Goal: Task Accomplishment & Management: Manage account settings

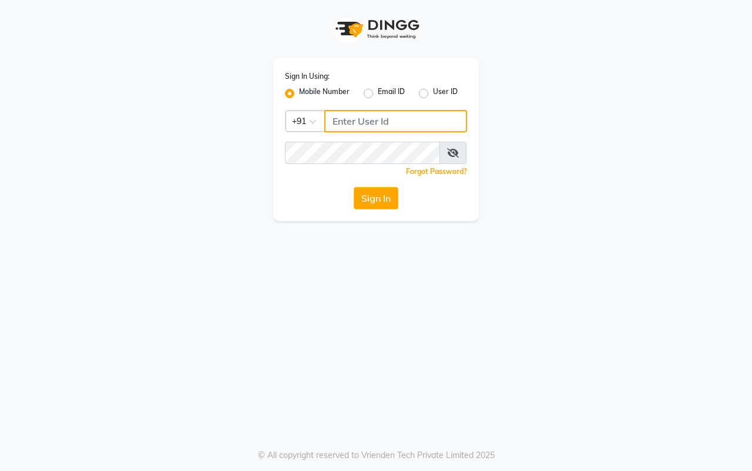
type input "9664374351"
click at [340, 91] on label "Mobile Number" at bounding box center [324, 93] width 51 height 14
click at [307, 91] on input "Mobile Number" at bounding box center [303, 90] width 8 height 8
click at [340, 91] on label "Mobile Number" at bounding box center [324, 93] width 51 height 14
click at [307, 91] on input "Mobile Number" at bounding box center [303, 90] width 8 height 8
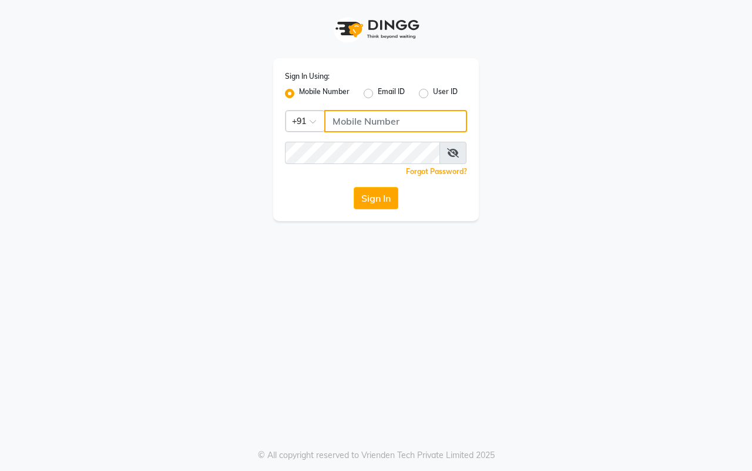
click at [370, 118] on input "Username" at bounding box center [395, 121] width 143 height 22
type input "9664374351"
click at [387, 197] on button "Sign In" at bounding box center [376, 198] width 45 height 22
click at [378, 190] on button "Sign In" at bounding box center [376, 198] width 45 height 22
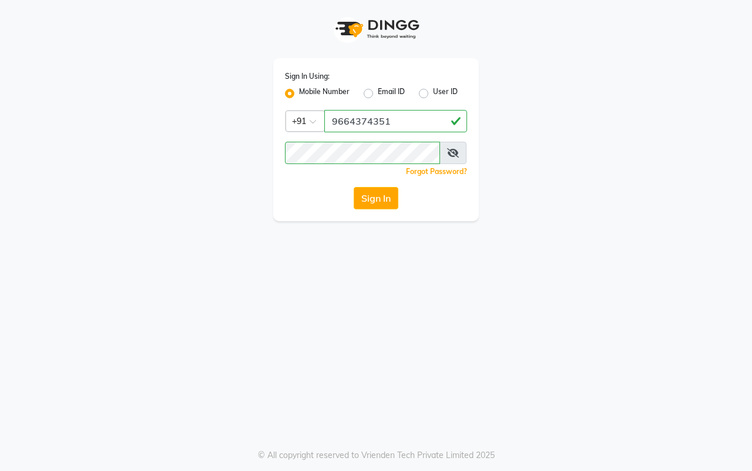
click at [376, 195] on button "Sign In" at bounding box center [376, 198] width 45 height 22
click at [377, 196] on button "Sign In" at bounding box center [376, 198] width 45 height 22
drag, startPoint x: 374, startPoint y: 191, endPoint x: 355, endPoint y: 207, distance: 25.0
click at [355, 207] on button "Sign In" at bounding box center [376, 198] width 45 height 22
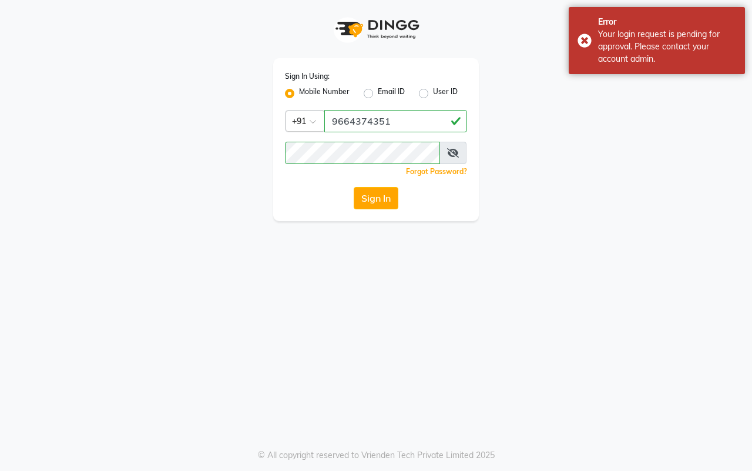
click at [299, 92] on label "Mobile Number" at bounding box center [324, 93] width 51 height 14
click at [299, 92] on input "Mobile Number" at bounding box center [303, 90] width 8 height 8
click at [353, 118] on input "Username" at bounding box center [395, 121] width 143 height 22
type input "9664374351"
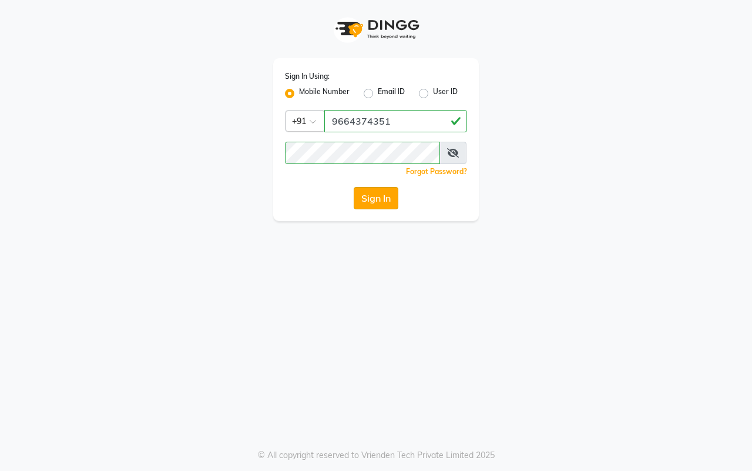
click at [365, 199] on button "Sign In" at bounding box center [376, 198] width 45 height 22
click at [368, 198] on button "Sign In" at bounding box center [376, 198] width 45 height 22
click at [369, 198] on button "Sign In" at bounding box center [376, 198] width 45 height 22
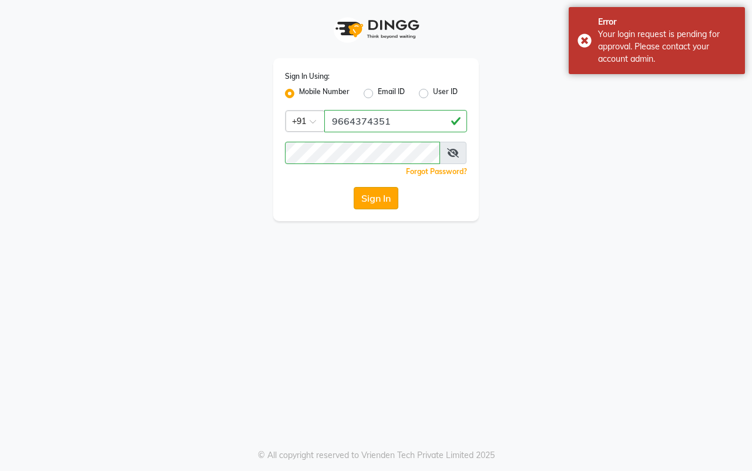
click at [368, 199] on button "Sign In" at bounding box center [376, 198] width 45 height 22
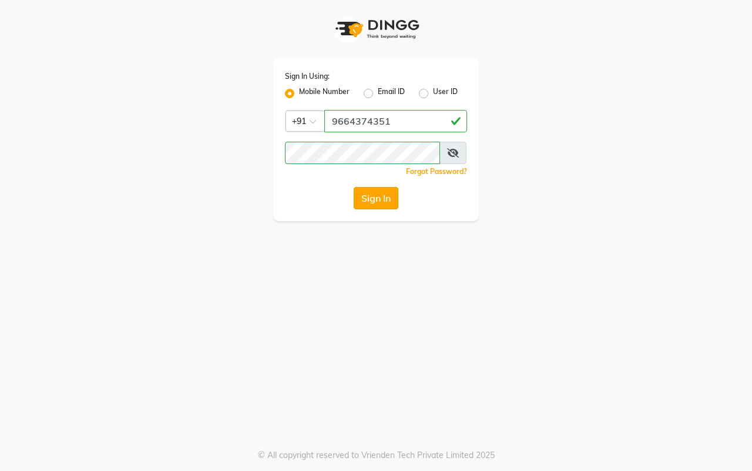
click at [368, 199] on button "Sign In" at bounding box center [376, 198] width 45 height 22
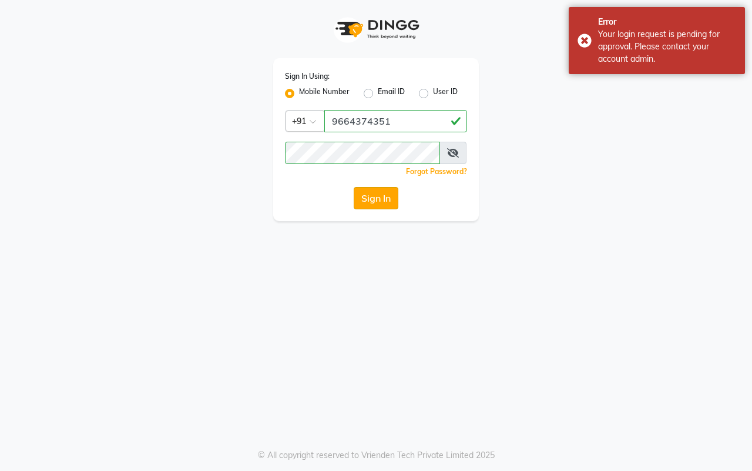
click at [382, 193] on button "Sign In" at bounding box center [376, 198] width 45 height 22
click at [433, 93] on label "User ID" at bounding box center [445, 93] width 25 height 14
click at [433, 93] on input "User ID" at bounding box center [437, 90] width 8 height 8
radio input "true"
radio input "false"
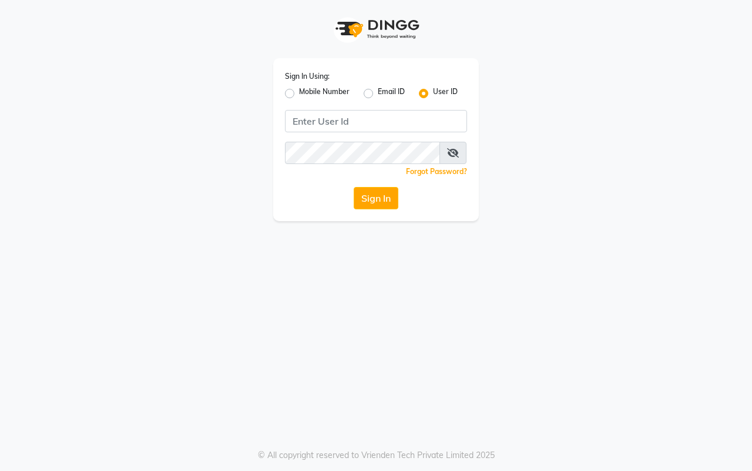
click at [299, 90] on label "Mobile Number" at bounding box center [324, 93] width 51 height 14
click at [299, 90] on input "Mobile Number" at bounding box center [303, 90] width 8 height 8
radio input "true"
radio input "false"
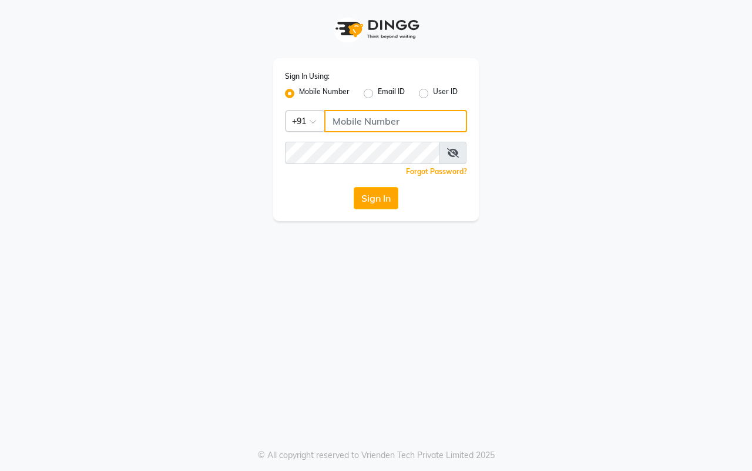
click at [359, 121] on input "Username" at bounding box center [395, 121] width 143 height 22
type input "9664374351"
click at [391, 189] on button "Sign In" at bounding box center [376, 198] width 45 height 22
click at [390, 196] on button "Sign In" at bounding box center [376, 198] width 45 height 22
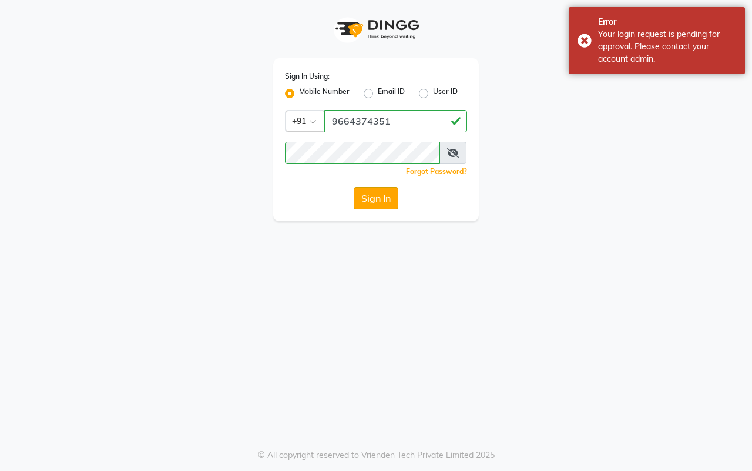
click at [382, 200] on button "Sign In" at bounding box center [376, 198] width 45 height 22
click at [382, 200] on div "Sign In" at bounding box center [376, 198] width 182 height 22
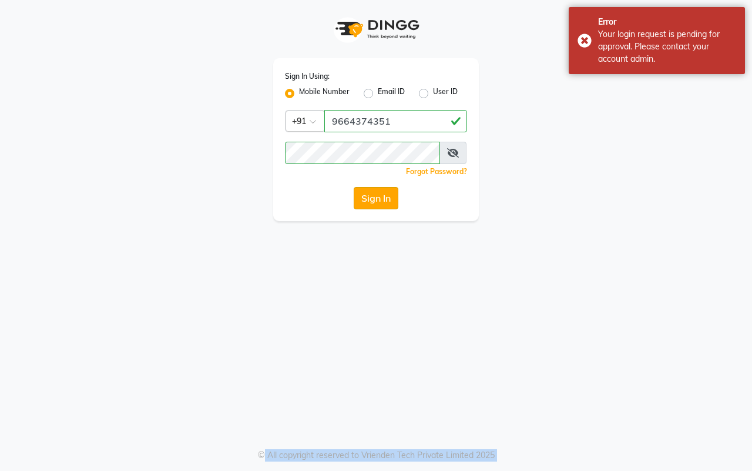
click at [382, 200] on button "Sign In" at bounding box center [376, 198] width 45 height 22
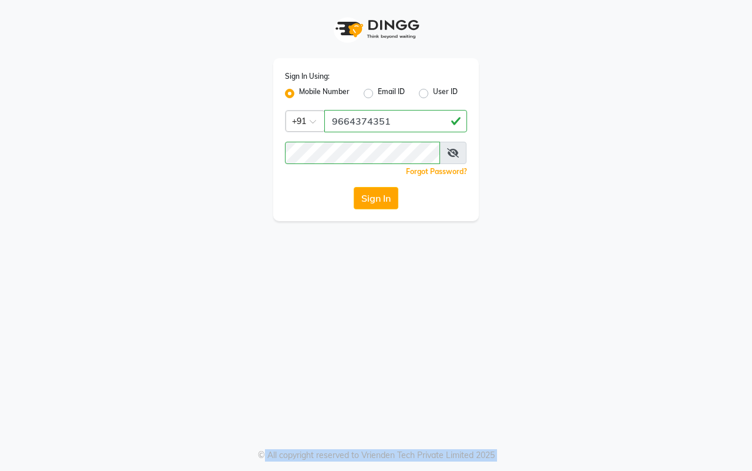
click at [383, 207] on button "Sign In" at bounding box center [376, 198] width 45 height 22
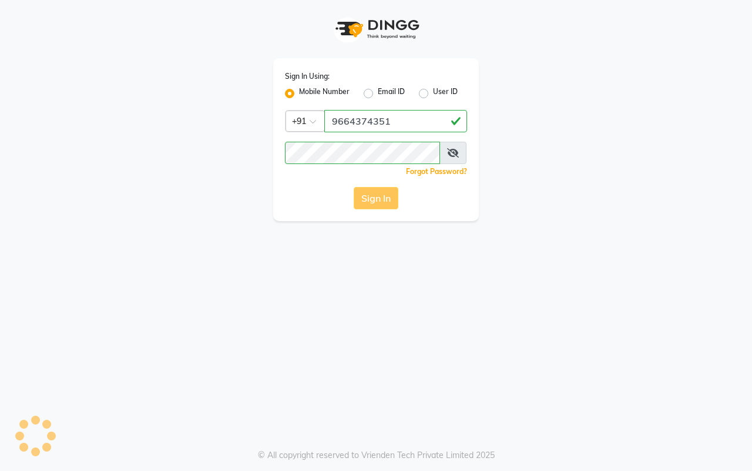
click at [378, 199] on div "Sign In" at bounding box center [376, 198] width 182 height 22
click at [383, 197] on div "Sign In" at bounding box center [376, 198] width 182 height 22
click at [377, 207] on div "Sign In" at bounding box center [376, 198] width 182 height 22
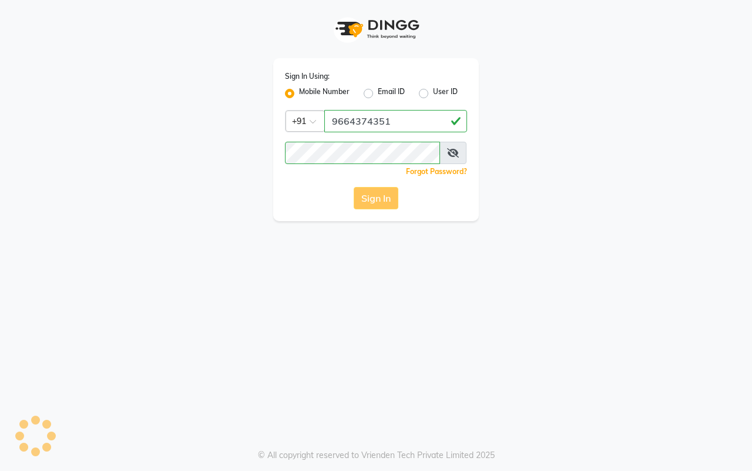
drag, startPoint x: 382, startPoint y: 193, endPoint x: 371, endPoint y: 204, distance: 15.8
click at [371, 204] on div "Sign In" at bounding box center [376, 198] width 182 height 22
click at [371, 200] on div "Sign In" at bounding box center [376, 198] width 182 height 22
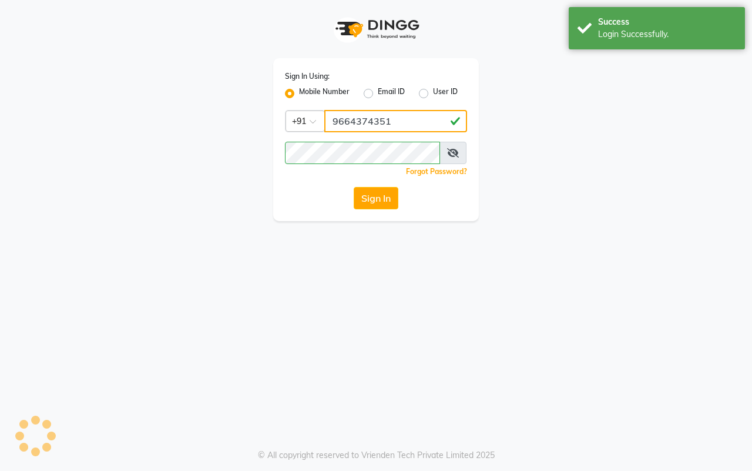
click at [394, 119] on input "9664374351" at bounding box center [395, 121] width 143 height 22
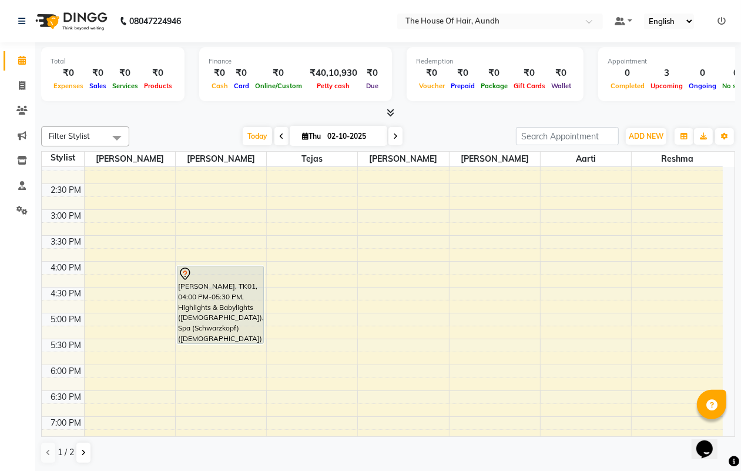
scroll to position [316, 0]
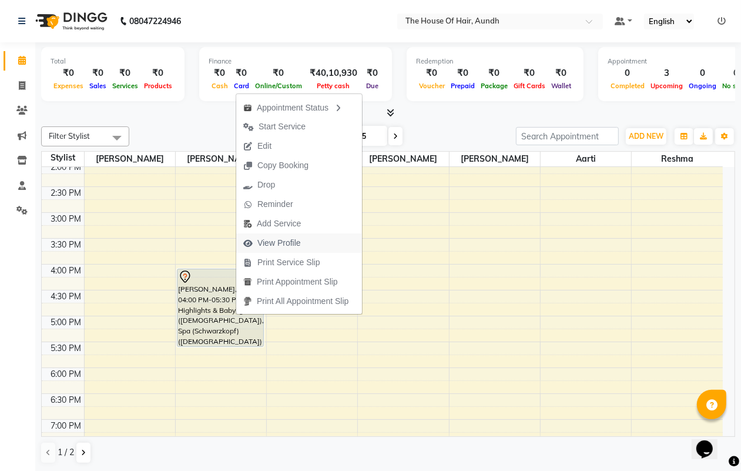
click at [275, 241] on span "View Profile" at bounding box center [278, 243] width 43 height 12
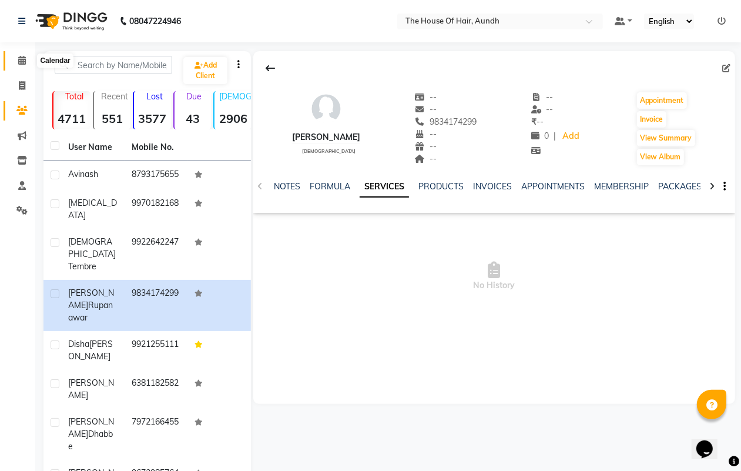
click at [18, 60] on icon at bounding box center [22, 60] width 8 height 9
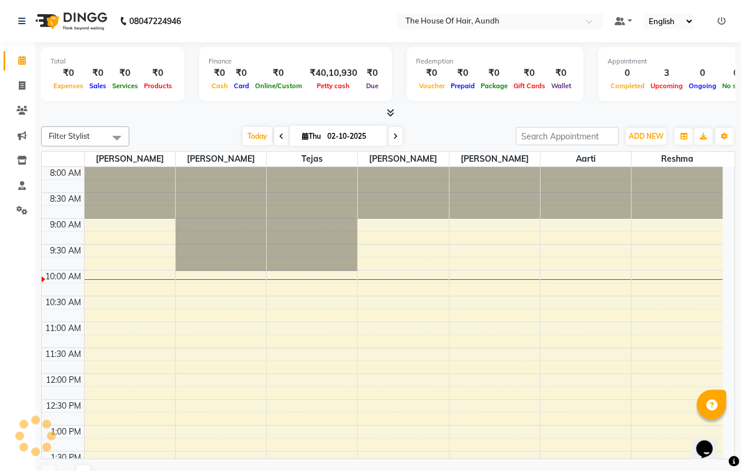
click at [18, 60] on icon at bounding box center [22, 60] width 8 height 9
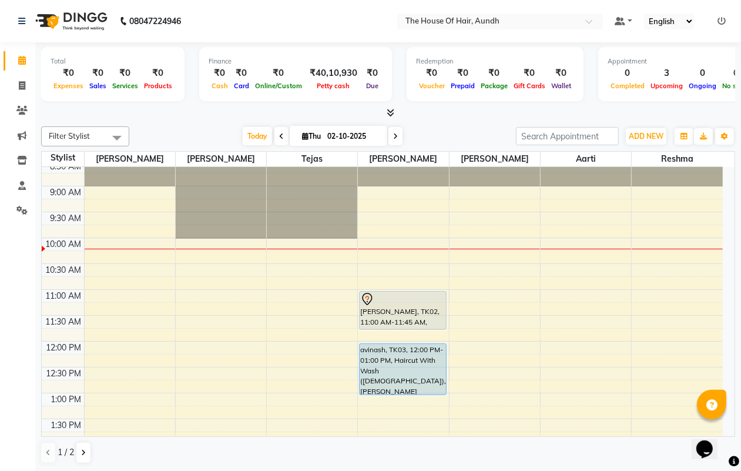
scroll to position [22, 0]
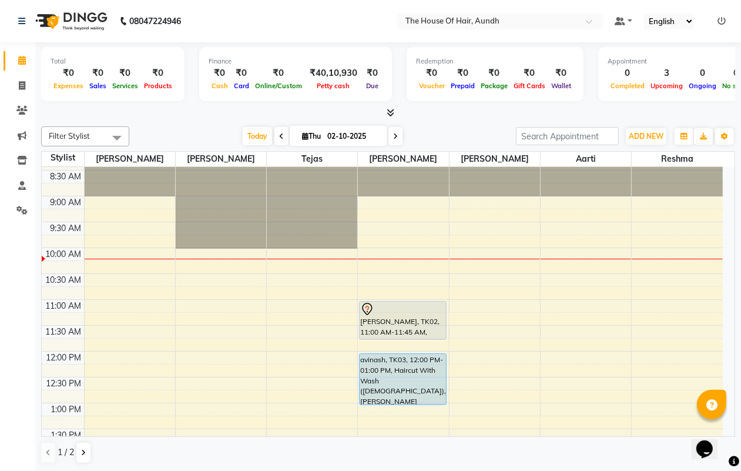
click at [392, 131] on span at bounding box center [395, 136] width 14 height 18
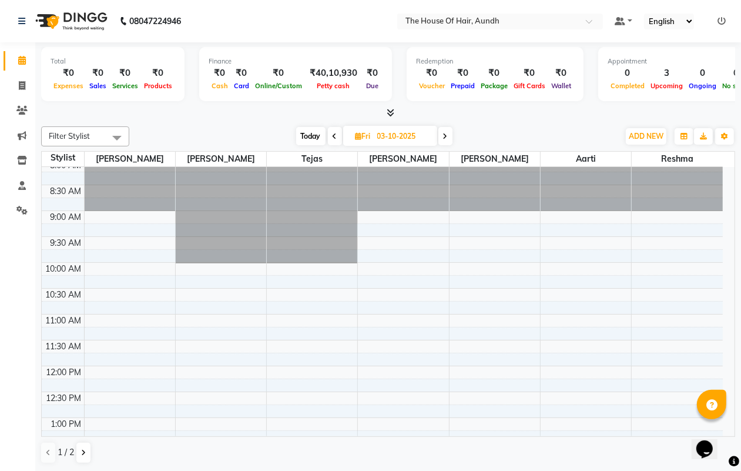
scroll to position [0, 0]
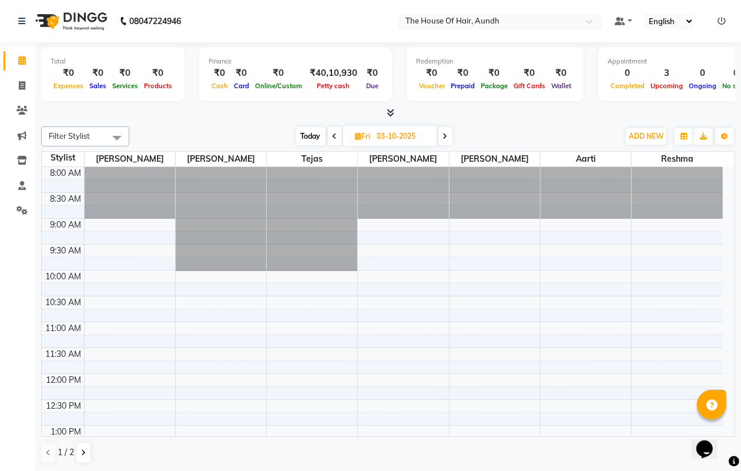
click at [312, 129] on span "Today" at bounding box center [310, 136] width 29 height 18
type input "02-10-2025"
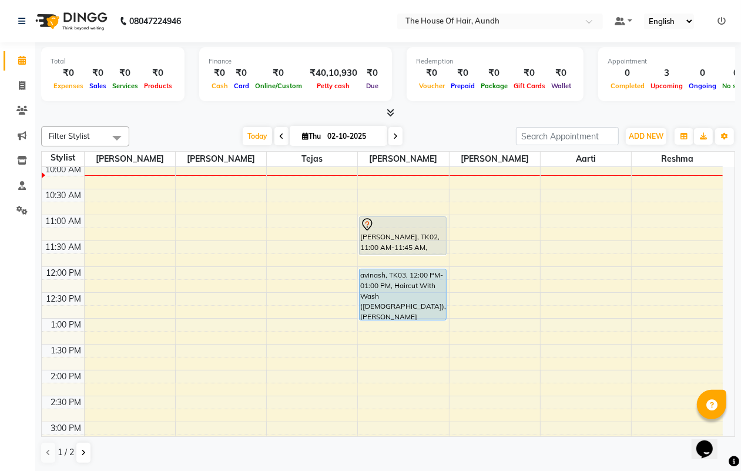
scroll to position [31, 0]
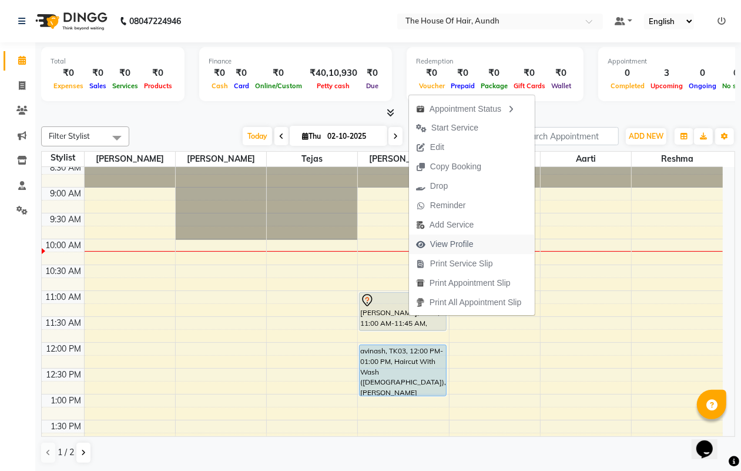
click at [452, 246] on span "View Profile" at bounding box center [451, 244] width 43 height 12
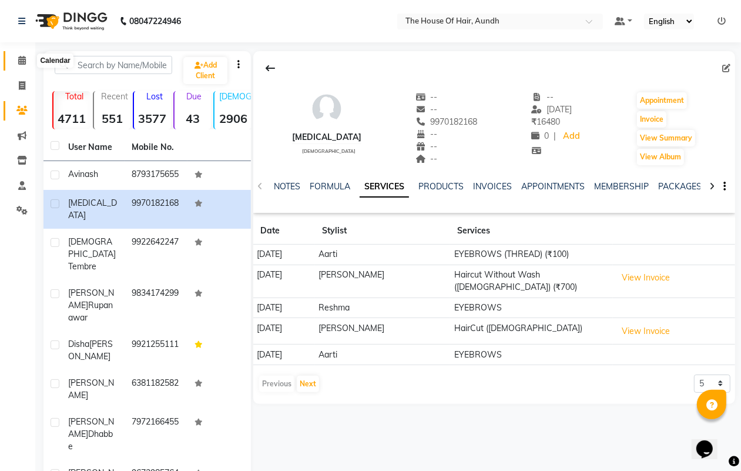
click at [16, 56] on span at bounding box center [22, 61] width 21 height 14
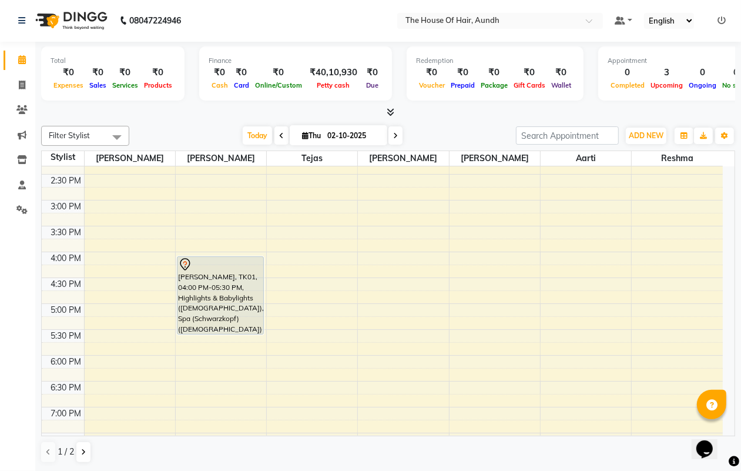
scroll to position [96, 0]
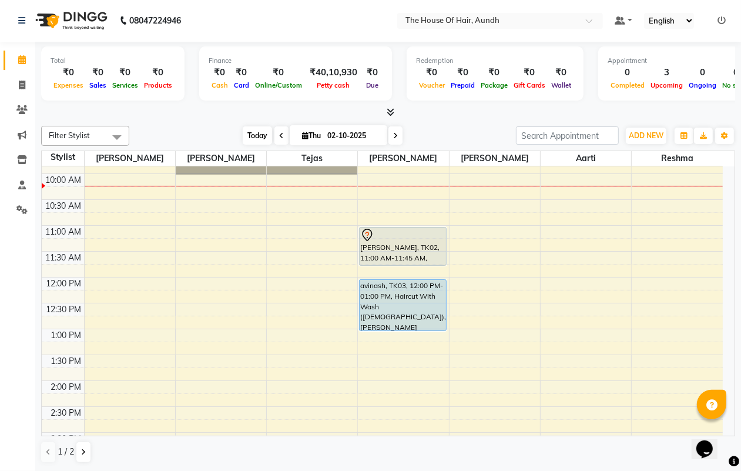
click at [257, 133] on span "Today" at bounding box center [257, 135] width 29 height 18
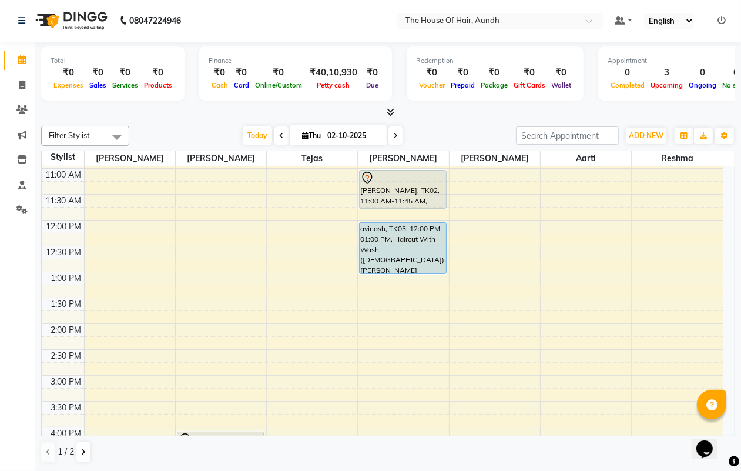
scroll to position [178, 0]
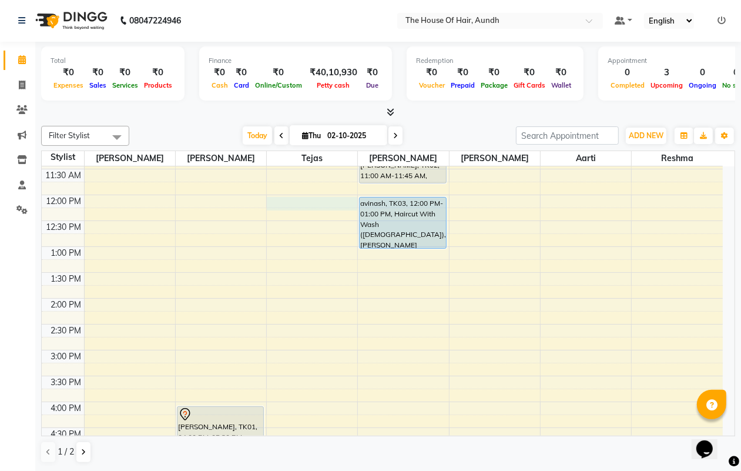
click at [312, 203] on div "8:00 AM 8:30 AM 9:00 AM 9:30 AM 10:00 AM 10:30 AM 11:00 AM 11:30 AM 12:00 PM 12…" at bounding box center [382, 349] width 681 height 723
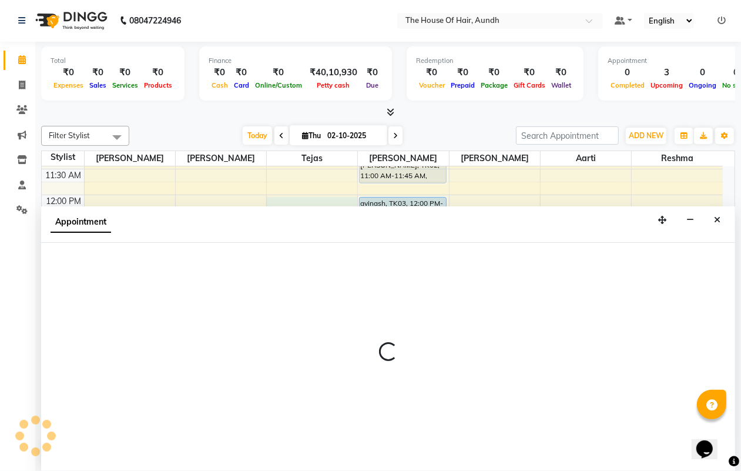
select select "6864"
select select "720"
select select "tentative"
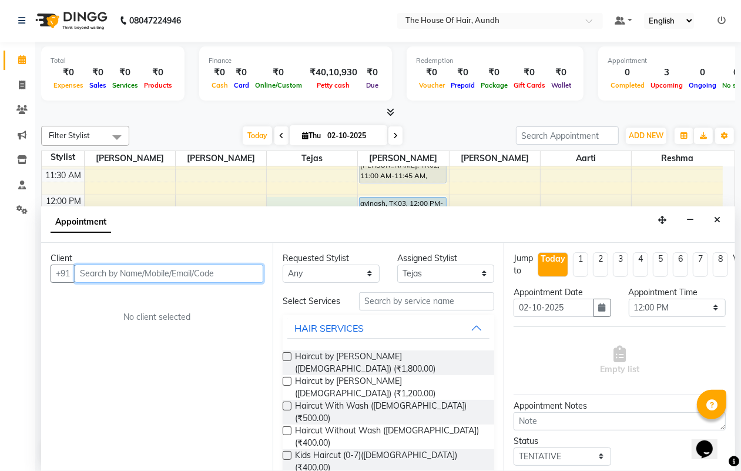
click at [221, 274] on input "text" at bounding box center [169, 273] width 189 height 18
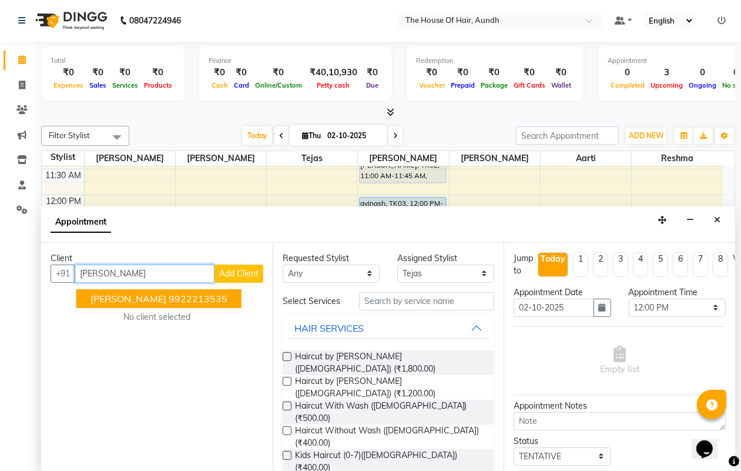
click at [169, 297] on ngb-highlight "9922213535" at bounding box center [198, 299] width 59 height 12
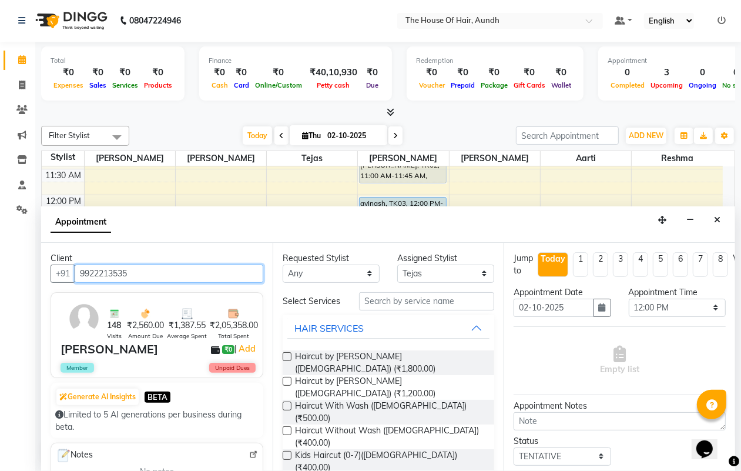
type input "9922213535"
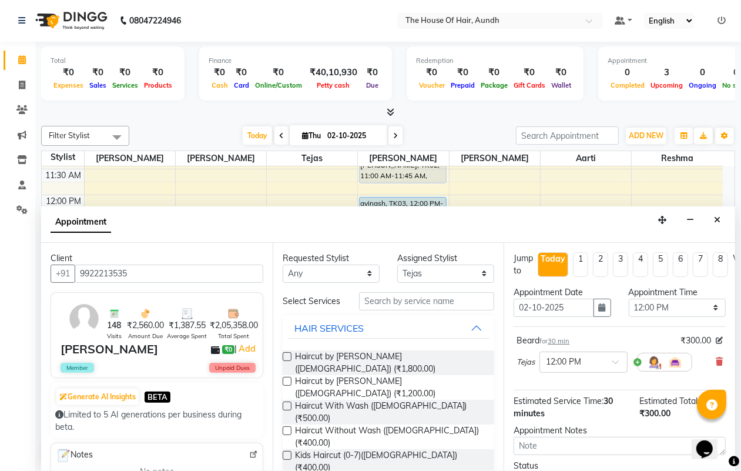
checkbox input "false"
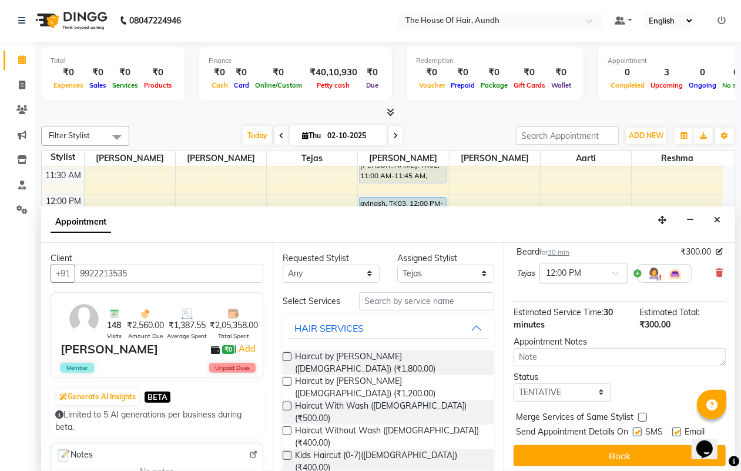
scroll to position [115, 0]
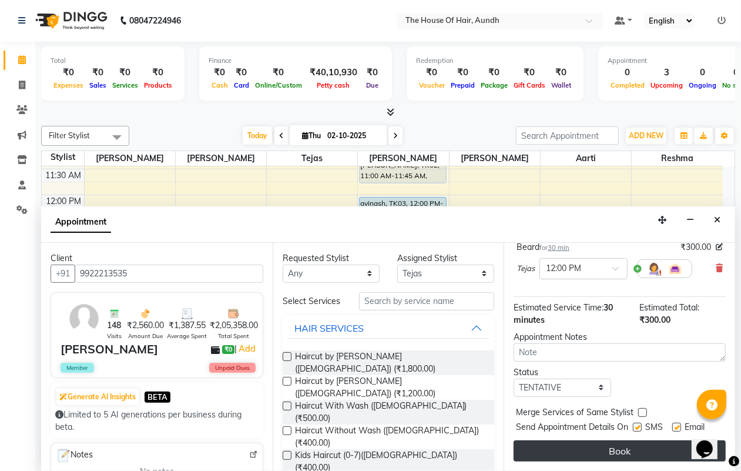
click at [632, 441] on button "Book" at bounding box center [620, 450] width 212 height 21
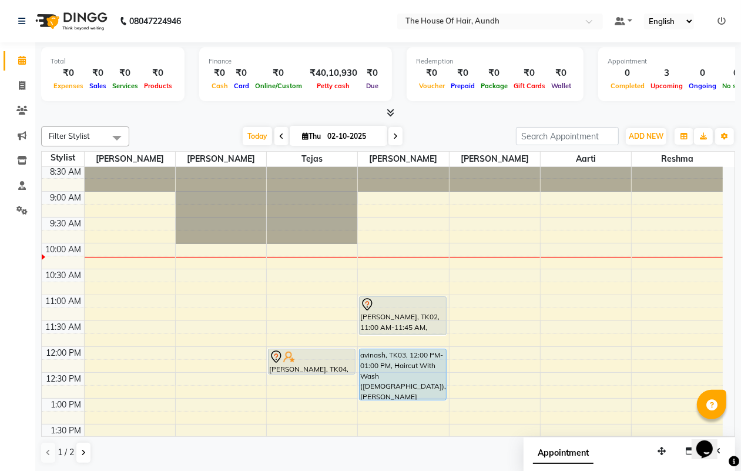
scroll to position [0, 0]
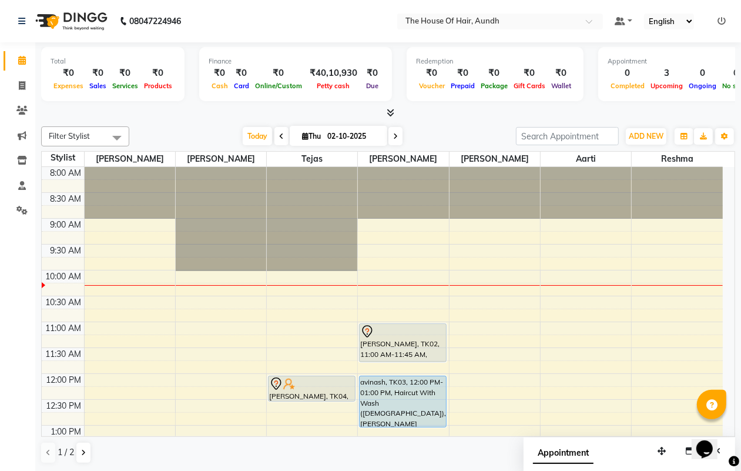
click at [282, 133] on span at bounding box center [281, 136] width 14 height 18
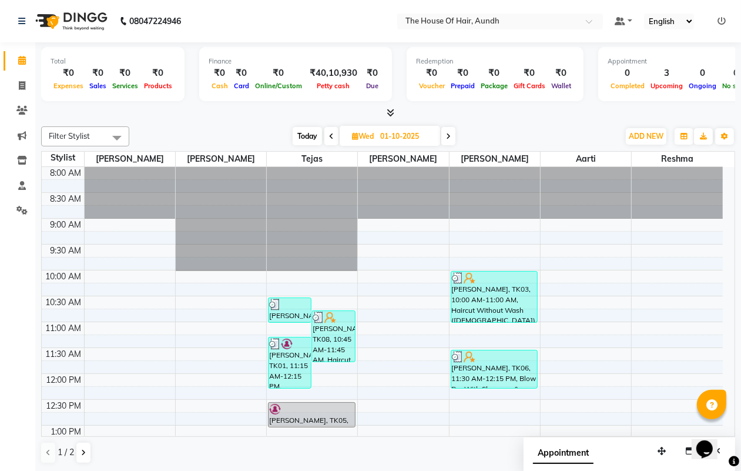
click at [301, 128] on span "Today" at bounding box center [307, 136] width 29 height 18
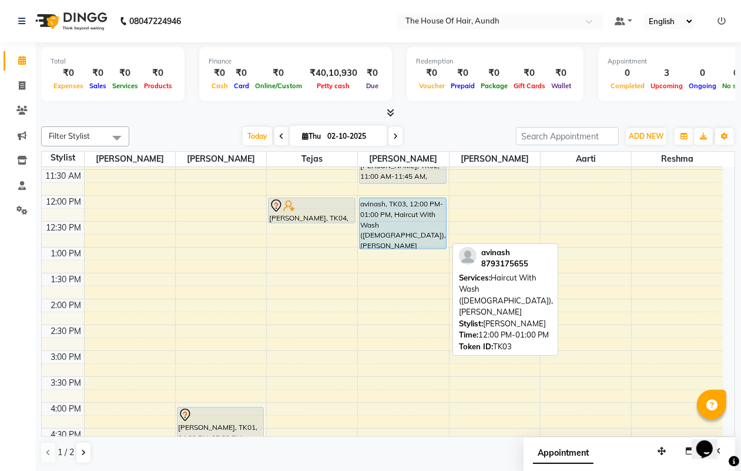
scroll to position [105, 0]
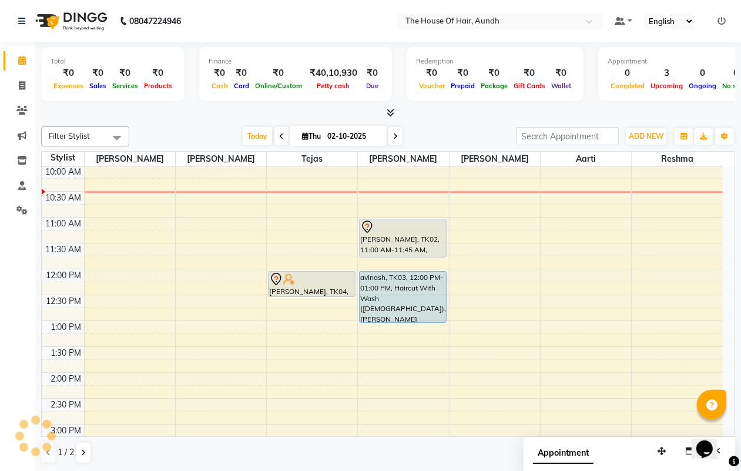
click at [279, 140] on icon at bounding box center [281, 136] width 5 height 7
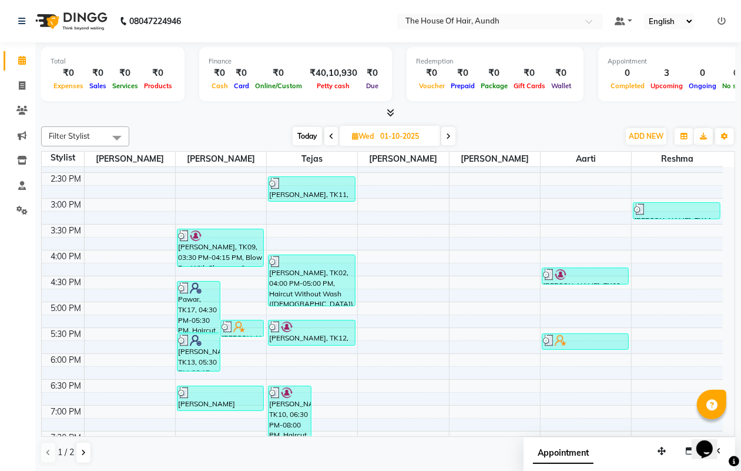
scroll to position [316, 0]
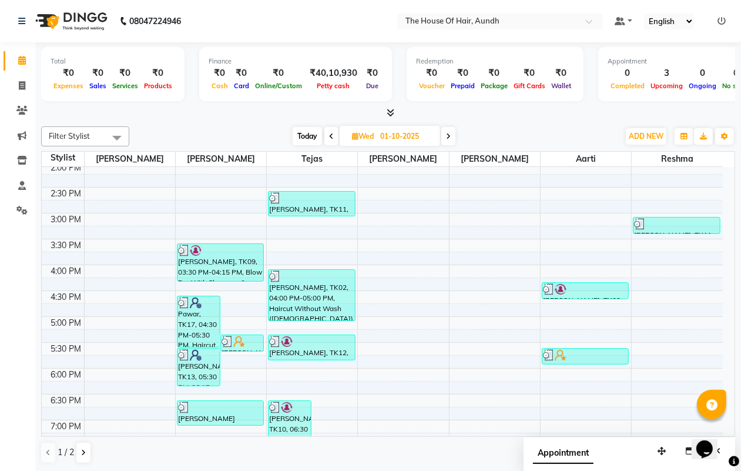
click at [310, 133] on span "Today" at bounding box center [307, 136] width 29 height 18
type input "02-10-2025"
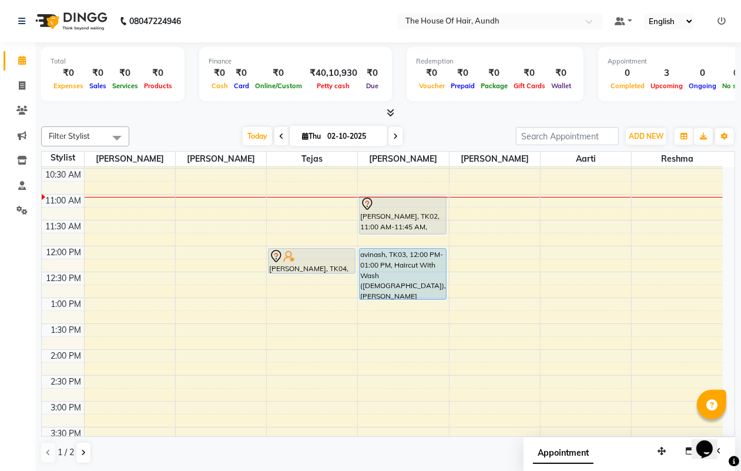
scroll to position [96, 0]
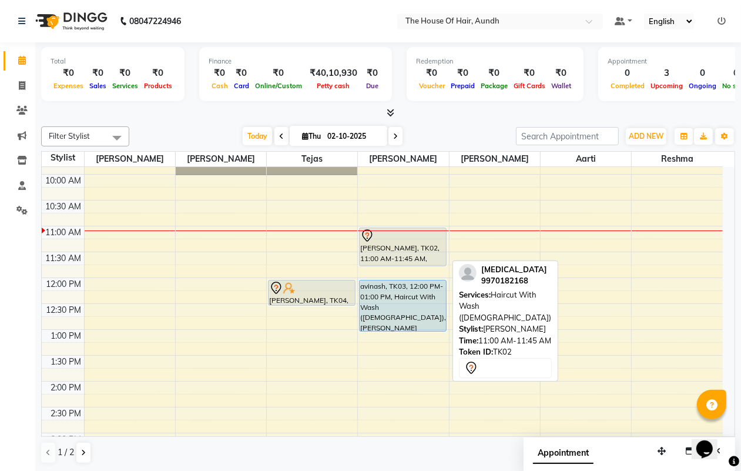
click at [406, 250] on div "[PERSON_NAME], TK02, 11:00 AM-11:45 AM, Haircut With Wash ([DEMOGRAPHIC_DATA])" at bounding box center [403, 247] width 86 height 38
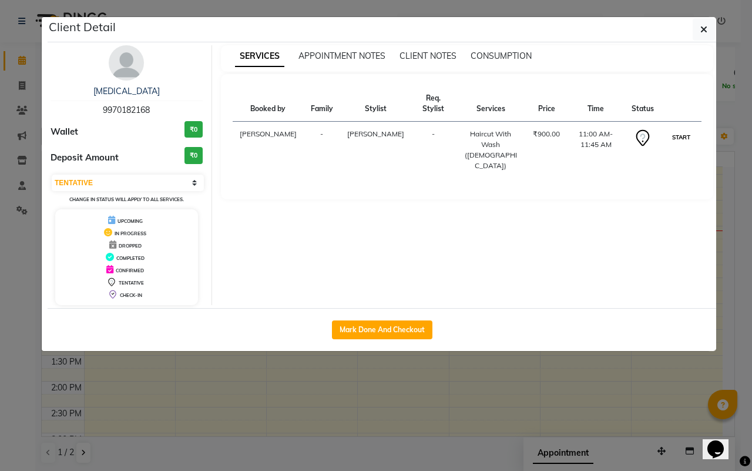
click at [680, 130] on button "START" at bounding box center [681, 137] width 24 height 15
select select "1"
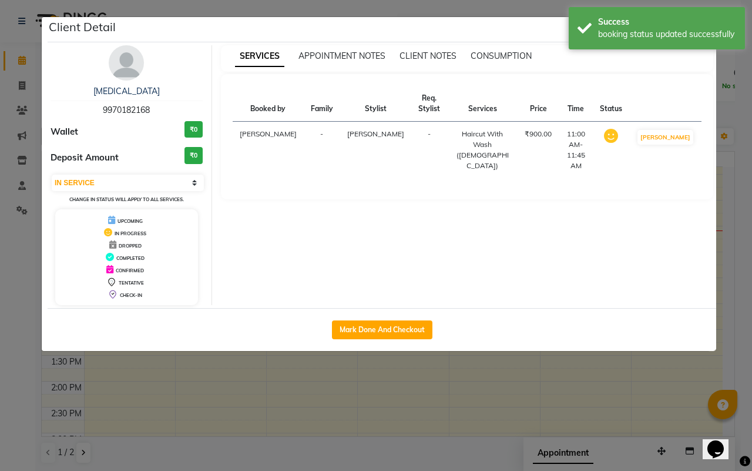
click at [526, 414] on ngb-modal-window "Client Detail [MEDICAL_DATA] 9970182168 Wallet ₹0 Deposit Amount ₹0 Select IN S…" at bounding box center [376, 235] width 752 height 471
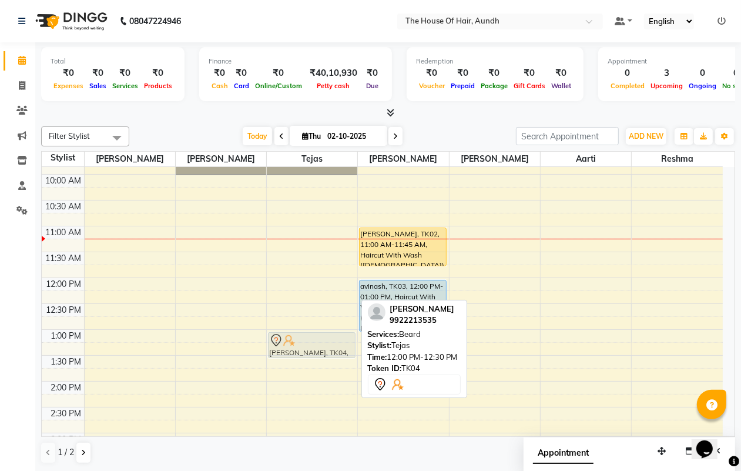
drag, startPoint x: 312, startPoint y: 288, endPoint x: 298, endPoint y: 341, distance: 54.0
click at [298, 341] on div "[PERSON_NAME], TK04, 12:00 PM-12:30 PM, [PERSON_NAME] [PERSON_NAME], TK04, 12:0…" at bounding box center [312, 432] width 90 height 723
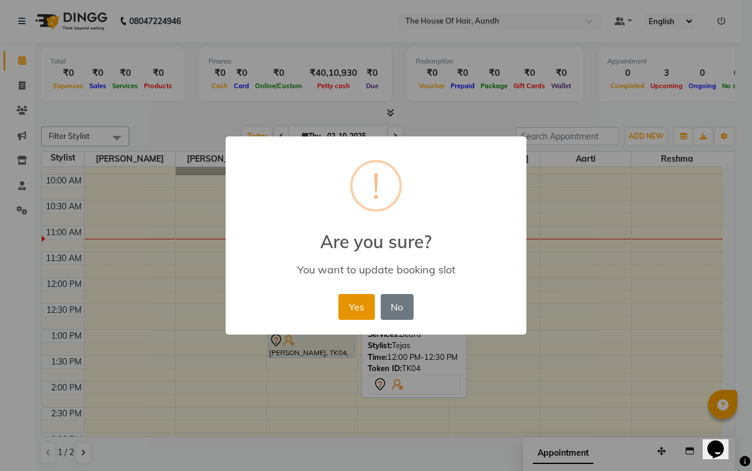
click at [351, 300] on button "Yes" at bounding box center [356, 307] width 36 height 26
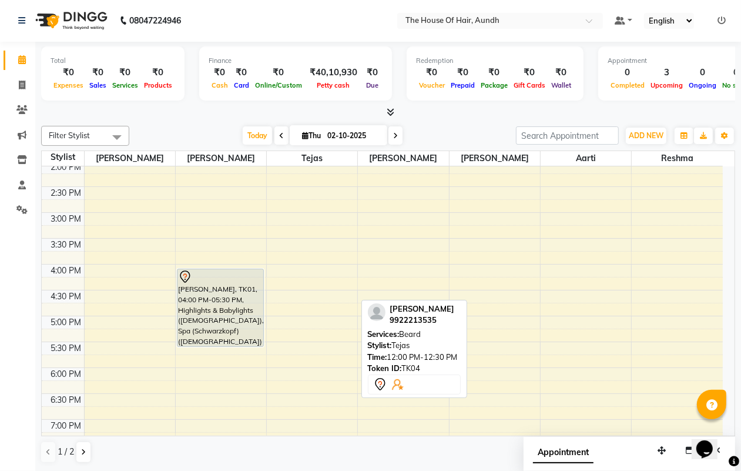
scroll to position [316, 0]
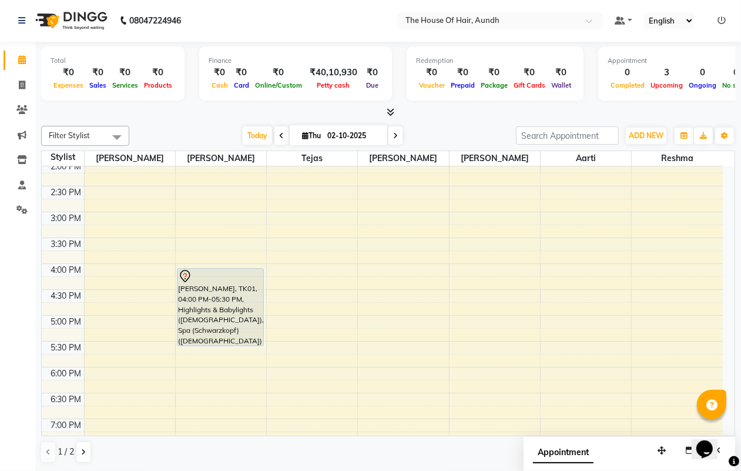
click at [397, 131] on span at bounding box center [395, 135] width 14 height 18
type input "03-10-2025"
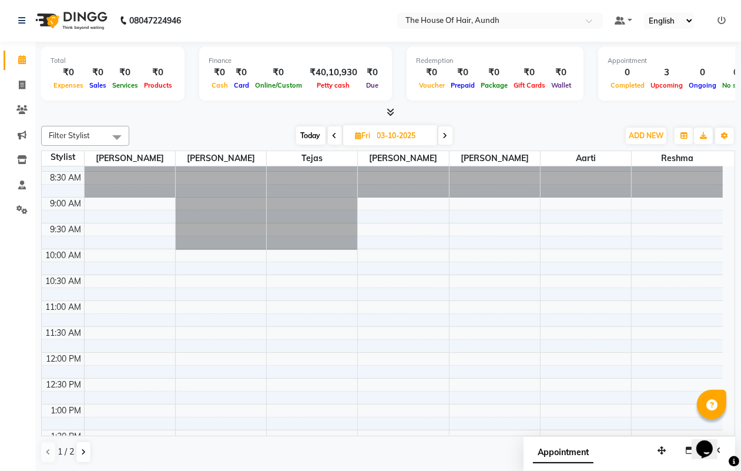
scroll to position [10, 0]
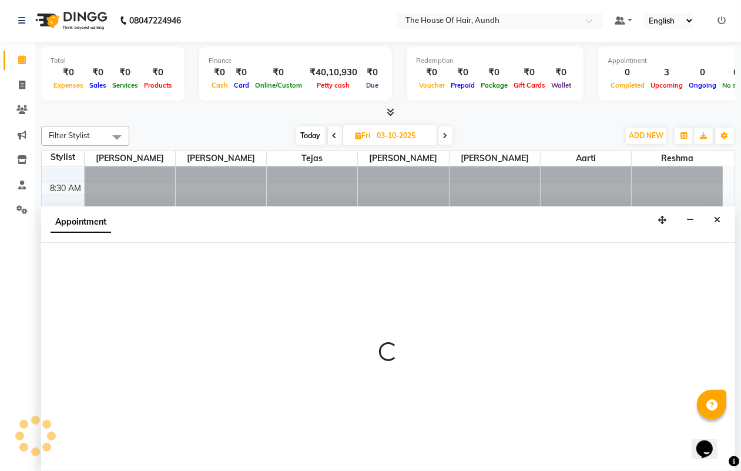
select select "6864"
select select "660"
select select "tentative"
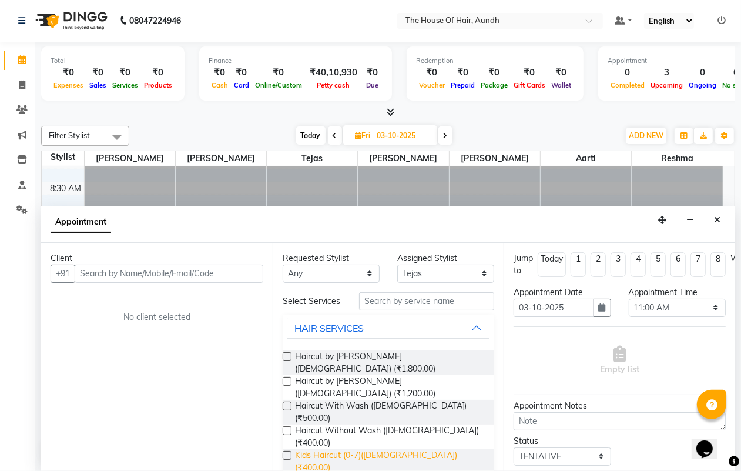
click at [361, 449] on span "Kids Haircut (0-7)([DEMOGRAPHIC_DATA]) (₹400.00)" at bounding box center [390, 461] width 190 height 25
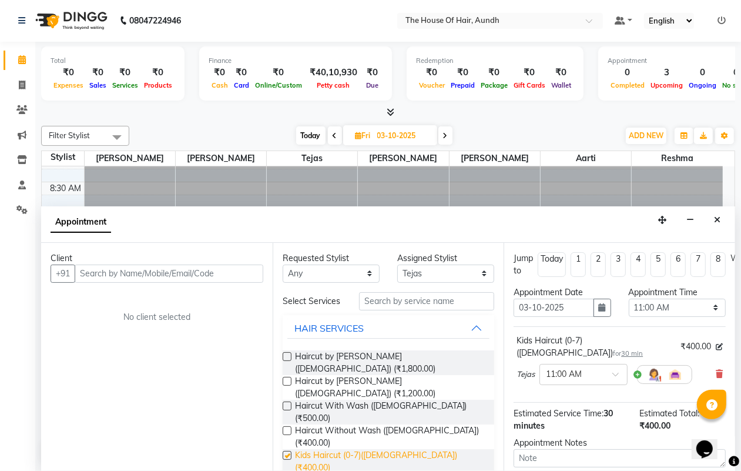
checkbox input "false"
click at [716, 370] on icon at bounding box center [719, 374] width 7 height 8
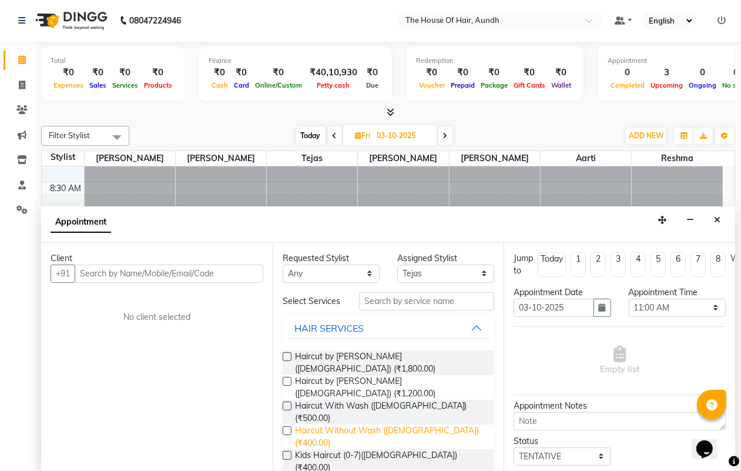
click at [341, 424] on span "Haircut Without Wash ([DEMOGRAPHIC_DATA]) (₹400.00)" at bounding box center [390, 436] width 190 height 25
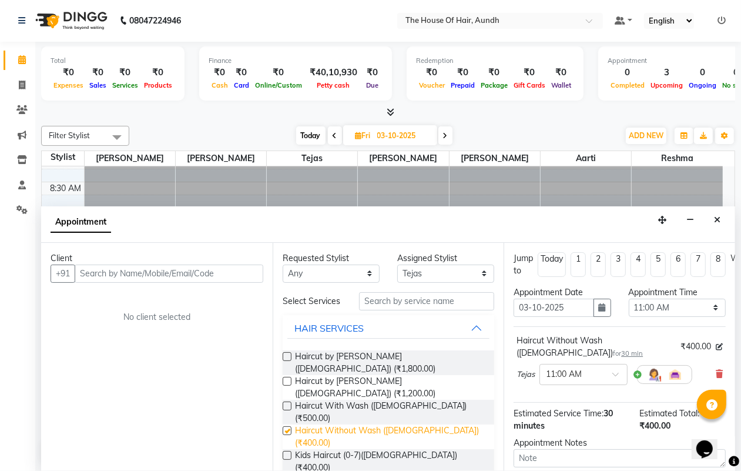
checkbox input "false"
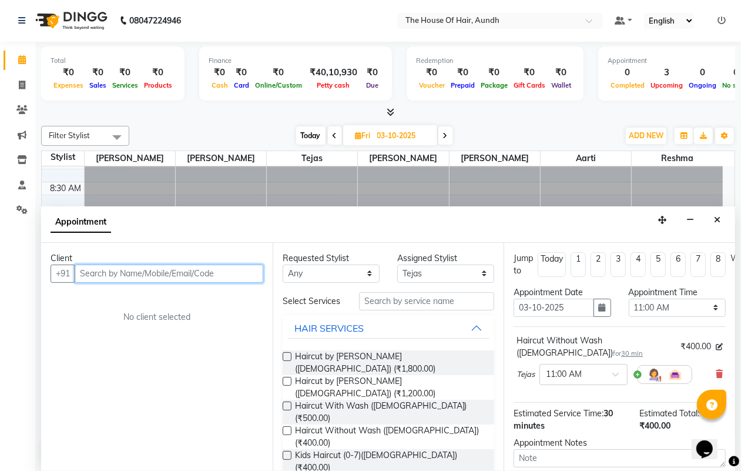
click at [169, 271] on input "text" at bounding box center [169, 273] width 189 height 18
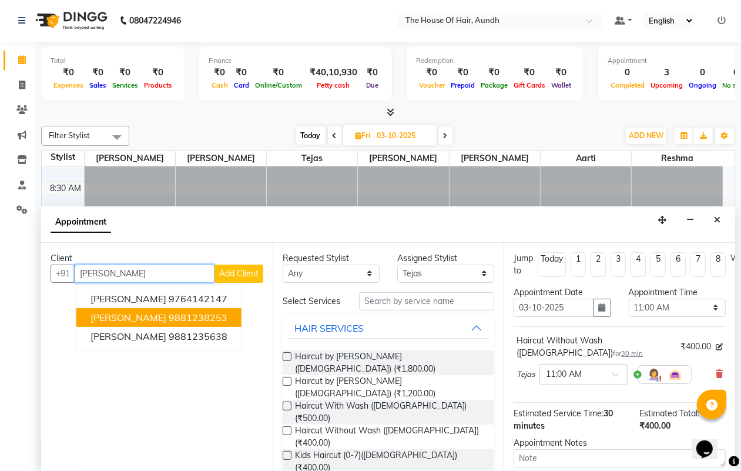
click at [140, 317] on span "[PERSON_NAME]" at bounding box center [128, 317] width 76 height 12
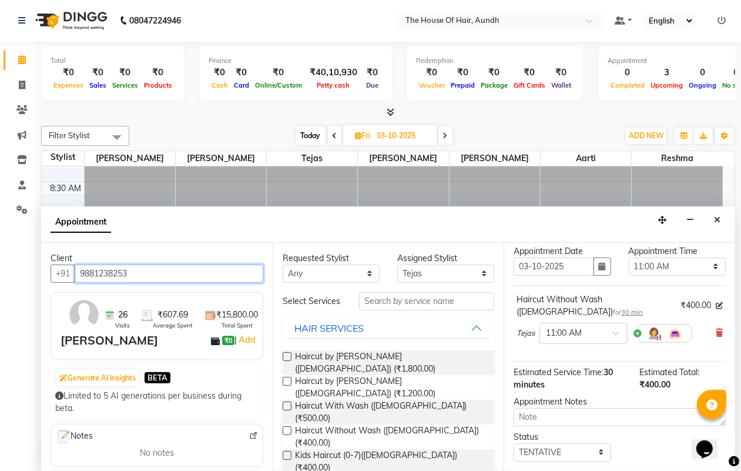
scroll to position [115, 0]
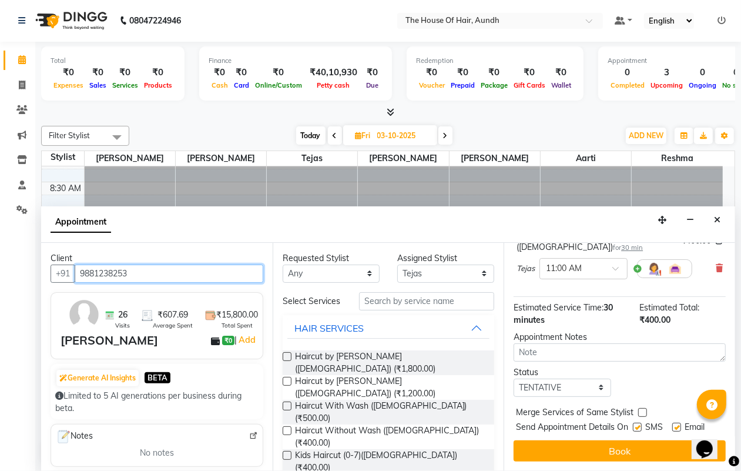
type input "9881238253"
click at [569, 378] on select "Select TENTATIVE CONFIRM UPCOMING" at bounding box center [562, 387] width 97 height 18
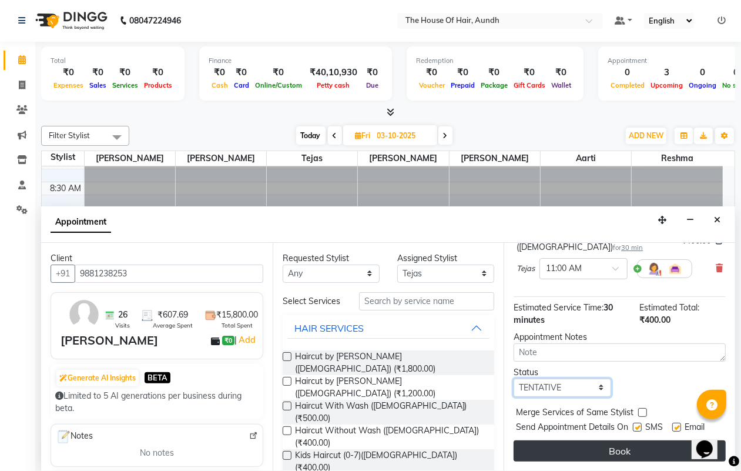
select select "upcoming"
click at [514, 378] on select "Select TENTATIVE CONFIRM UPCOMING" at bounding box center [562, 387] width 97 height 18
click at [582, 442] on button "Book" at bounding box center [620, 450] width 212 height 21
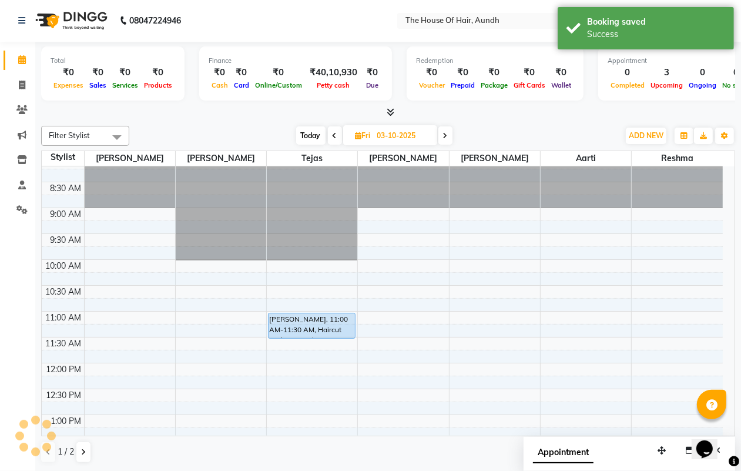
scroll to position [0, 0]
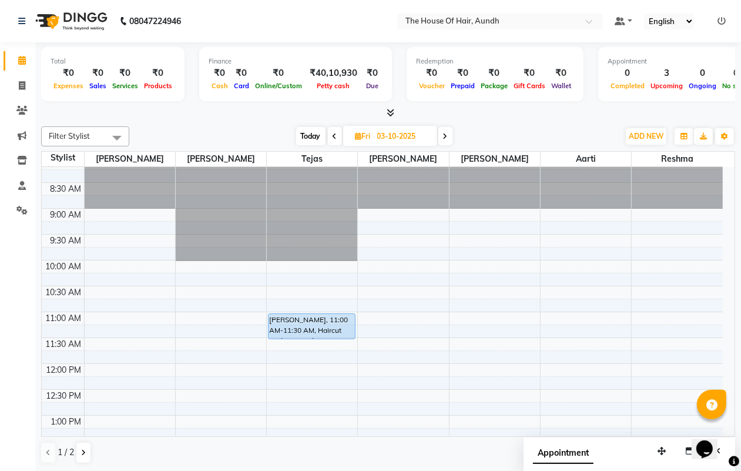
click at [306, 135] on span "Today" at bounding box center [310, 136] width 29 height 18
type input "02-10-2025"
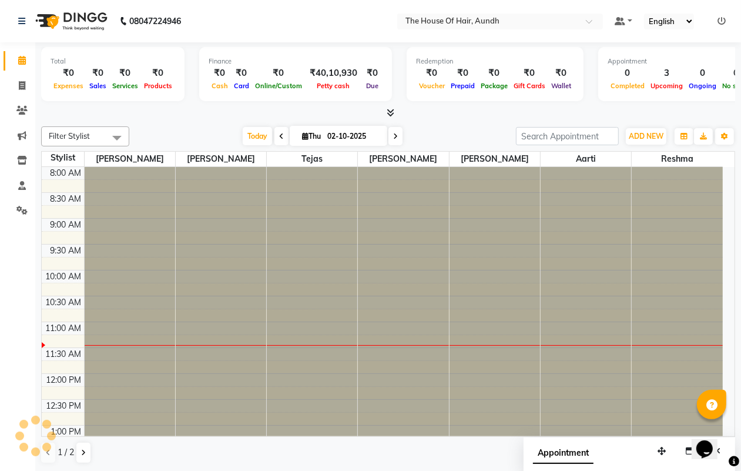
scroll to position [157, 0]
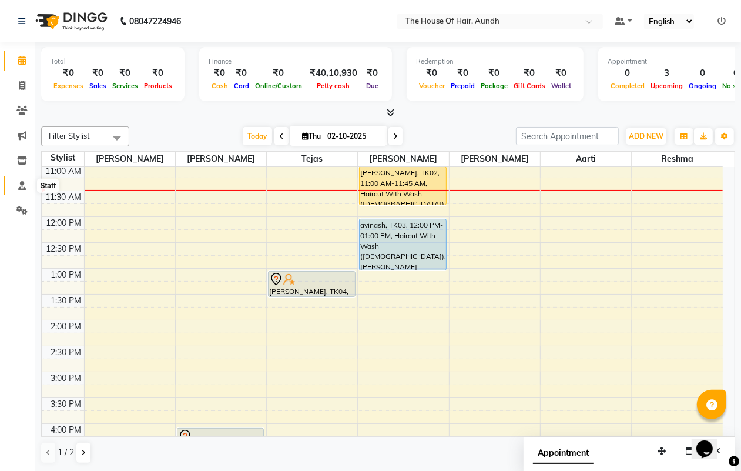
click at [22, 183] on icon at bounding box center [22, 185] width 8 height 9
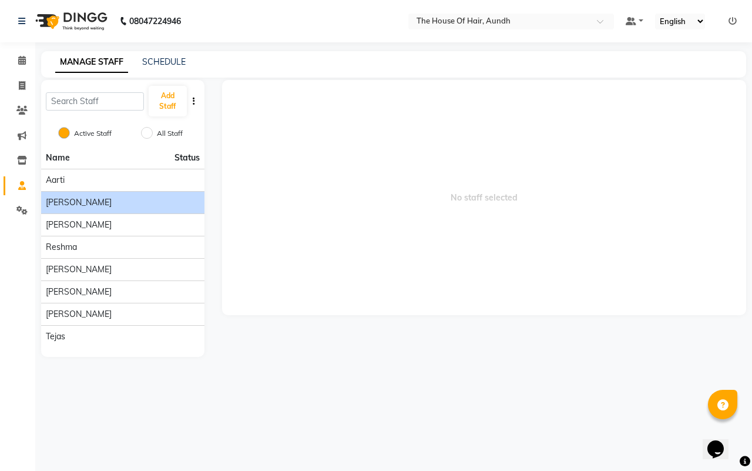
click at [113, 202] on div "[PERSON_NAME]" at bounding box center [123, 202] width 154 height 12
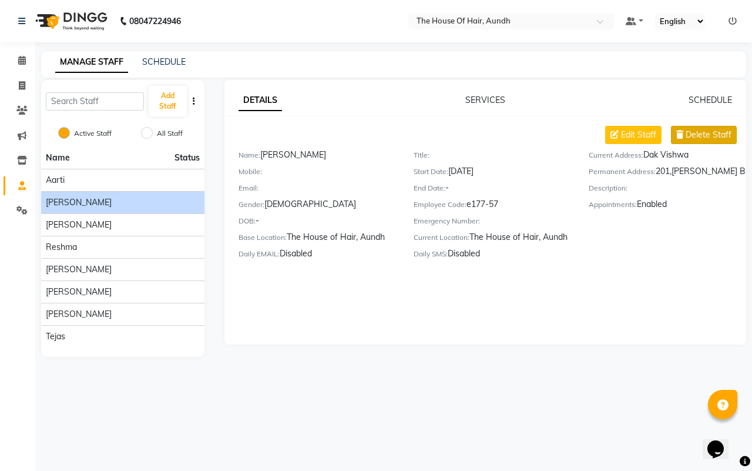
click at [697, 135] on span "Delete Staff" at bounding box center [709, 135] width 46 height 12
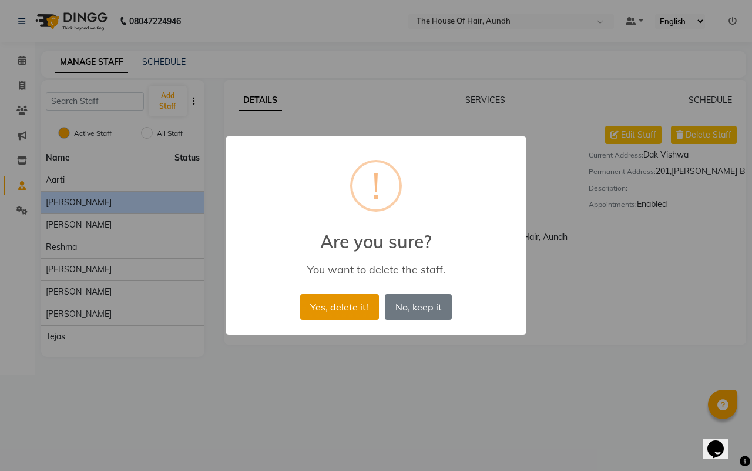
click at [347, 304] on button "Yes, delete it!" at bounding box center [339, 307] width 79 height 26
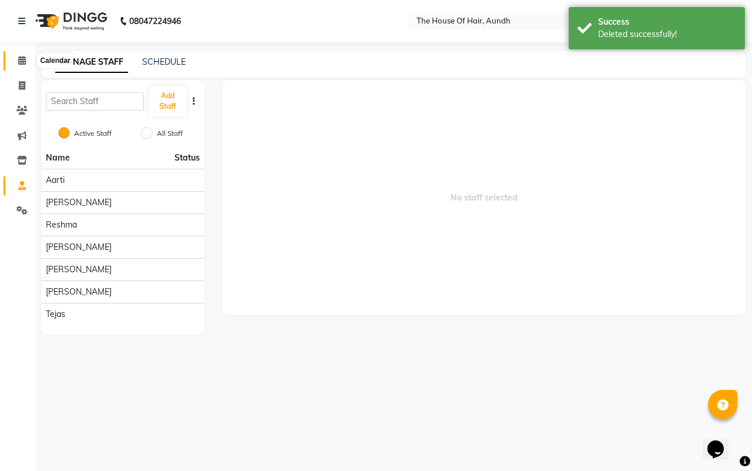
click at [19, 59] on icon at bounding box center [22, 60] width 8 height 9
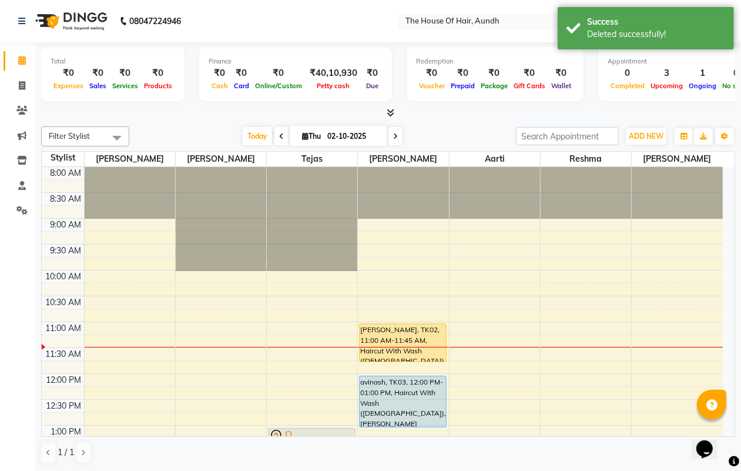
click at [279, 135] on icon at bounding box center [281, 136] width 5 height 7
type input "01-10-2025"
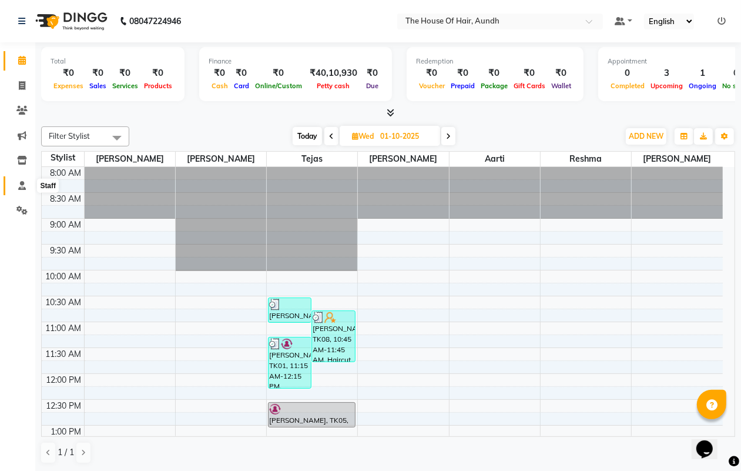
click at [25, 186] on icon at bounding box center [22, 185] width 8 height 9
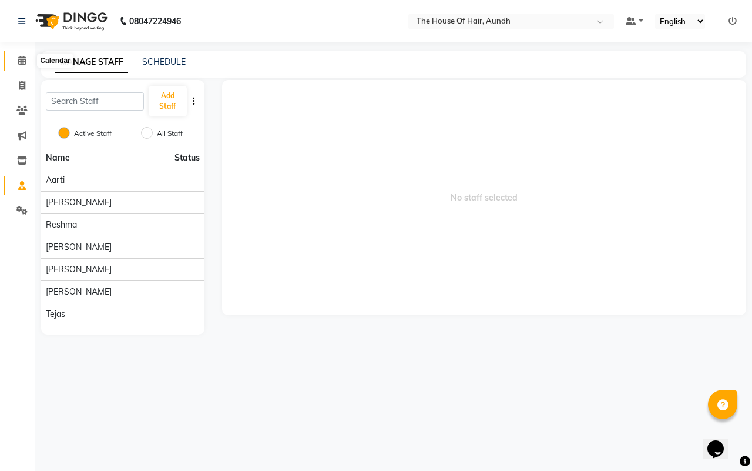
click at [19, 59] on icon at bounding box center [22, 60] width 8 height 9
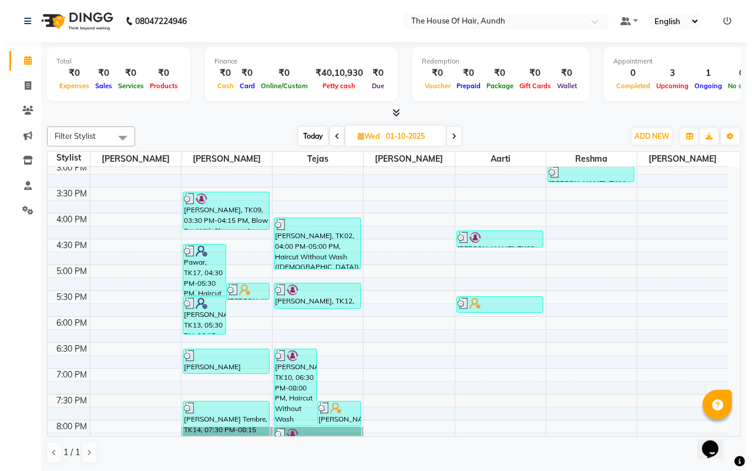
scroll to position [441, 0]
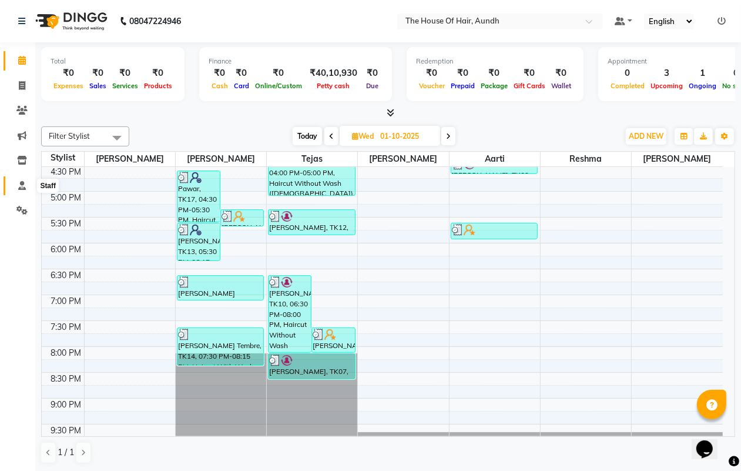
click at [21, 183] on icon at bounding box center [22, 185] width 8 height 9
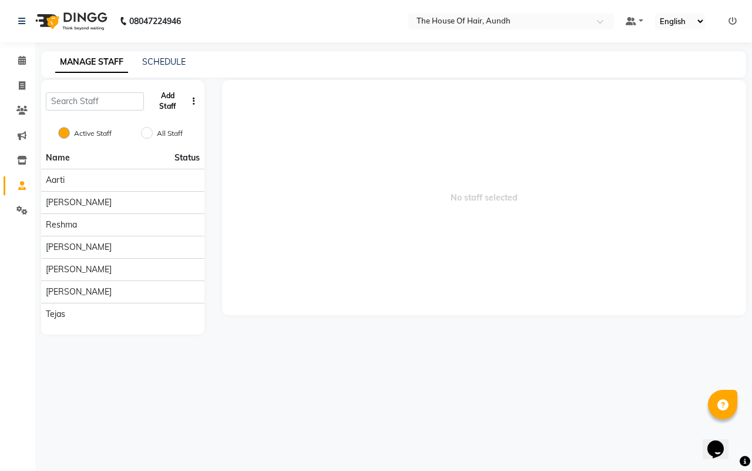
click at [165, 101] on button "Add Staff" at bounding box center [168, 101] width 38 height 31
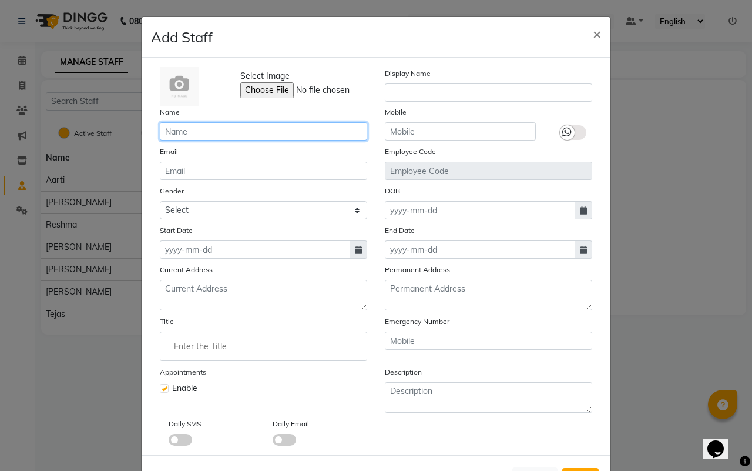
click at [219, 130] on input "text" at bounding box center [263, 131] width 207 height 18
drag, startPoint x: 162, startPoint y: 133, endPoint x: 180, endPoint y: 129, distance: 18.6
click at [162, 132] on input "[PERSON_NAME]" at bounding box center [263, 131] width 207 height 18
type input "[PERSON_NAME]"
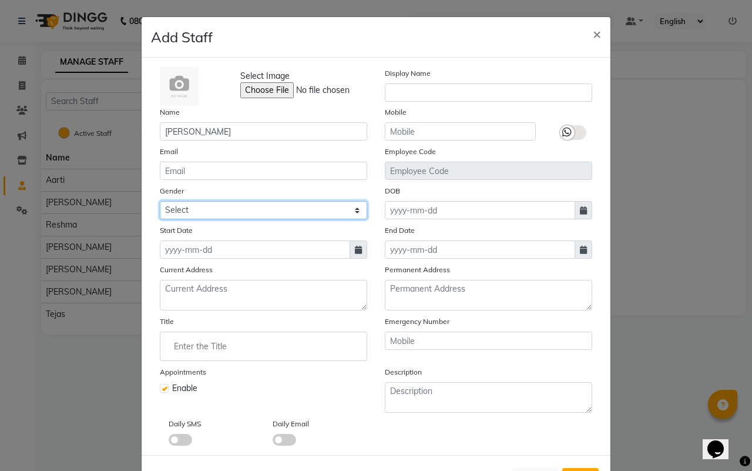
click at [253, 210] on select "Select [DEMOGRAPHIC_DATA] [DEMOGRAPHIC_DATA] Other Prefer Not To Say" at bounding box center [263, 210] width 207 height 18
select select "[DEMOGRAPHIC_DATA]"
click at [160, 201] on select "Select [DEMOGRAPHIC_DATA] [DEMOGRAPHIC_DATA] Other Prefer Not To Say" at bounding box center [263, 210] width 207 height 18
click at [593, 32] on span "×" at bounding box center [597, 34] width 8 height 18
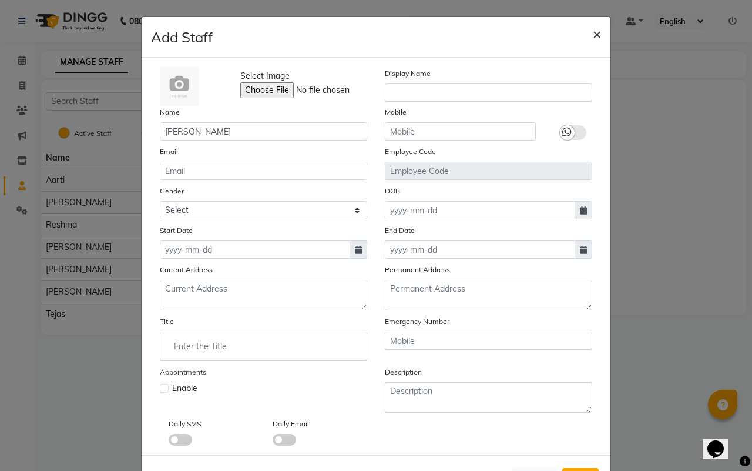
select select
checkbox input "false"
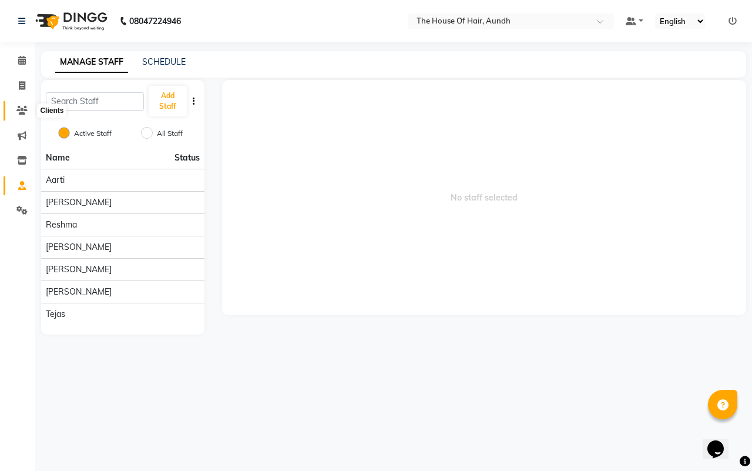
click at [16, 109] on icon at bounding box center [21, 110] width 11 height 9
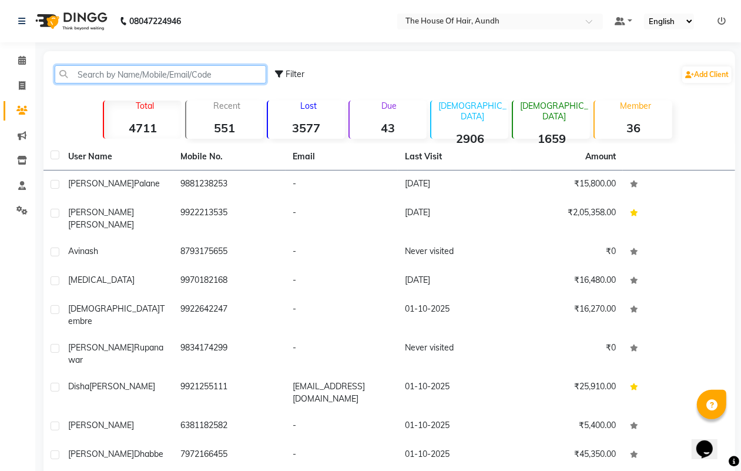
click at [130, 74] on input "text" at bounding box center [161, 74] width 212 height 18
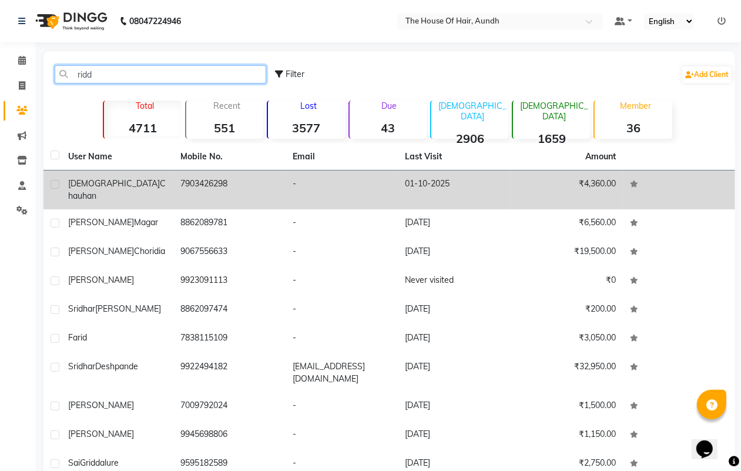
type input "ridd"
click at [209, 183] on td "7903426298" at bounding box center [229, 189] width 112 height 39
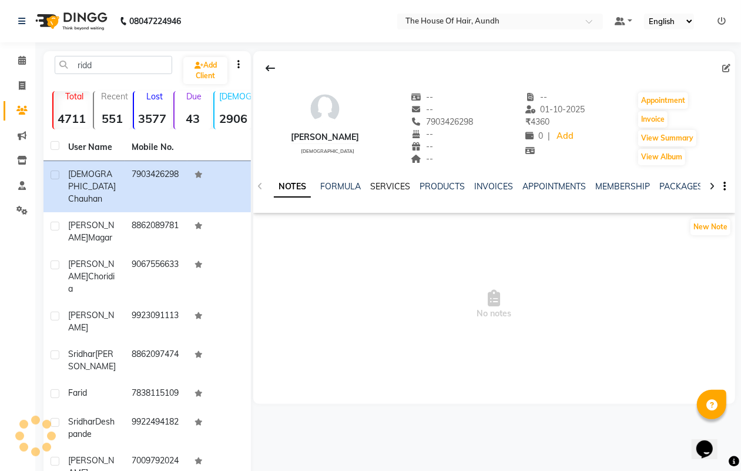
click at [388, 189] on link "SERVICES" at bounding box center [390, 186] width 40 height 11
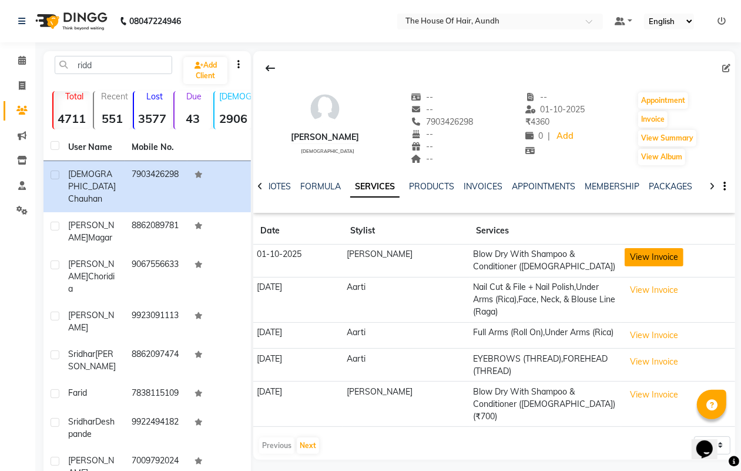
click at [632, 260] on button "View Invoice" at bounding box center [654, 257] width 59 height 18
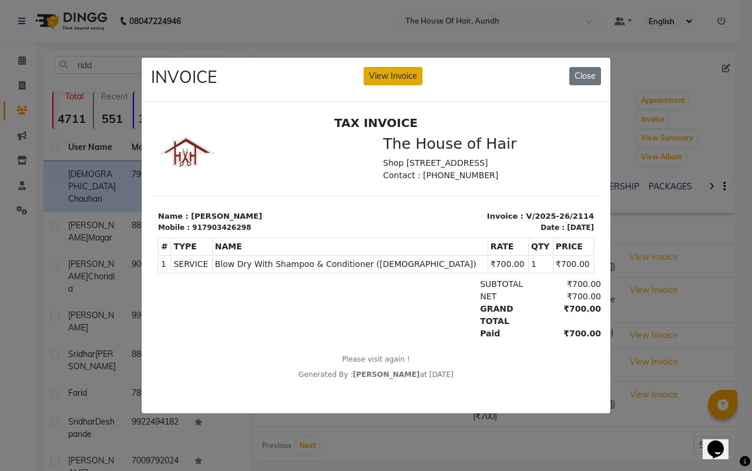
click at [392, 72] on button "View Invoice" at bounding box center [393, 76] width 59 height 18
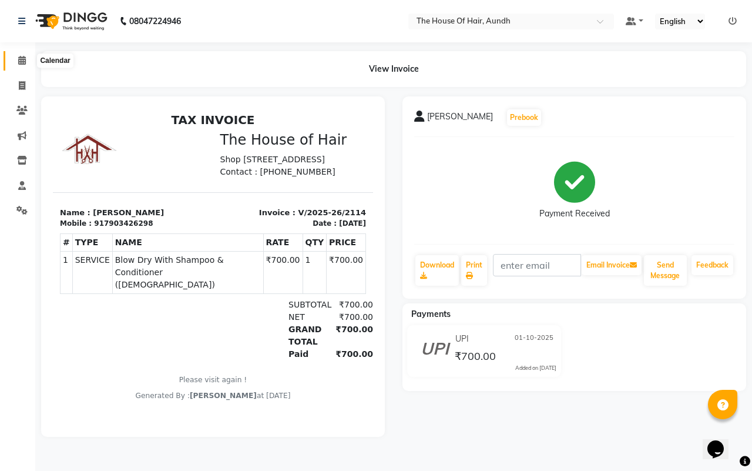
click at [21, 59] on icon at bounding box center [22, 60] width 8 height 9
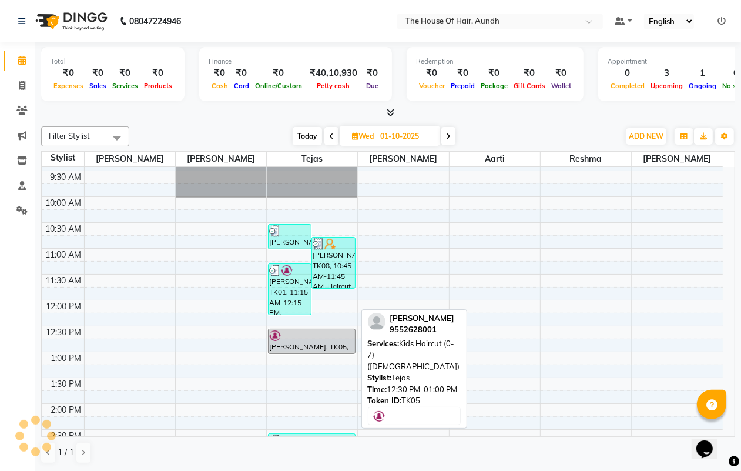
scroll to position [147, 0]
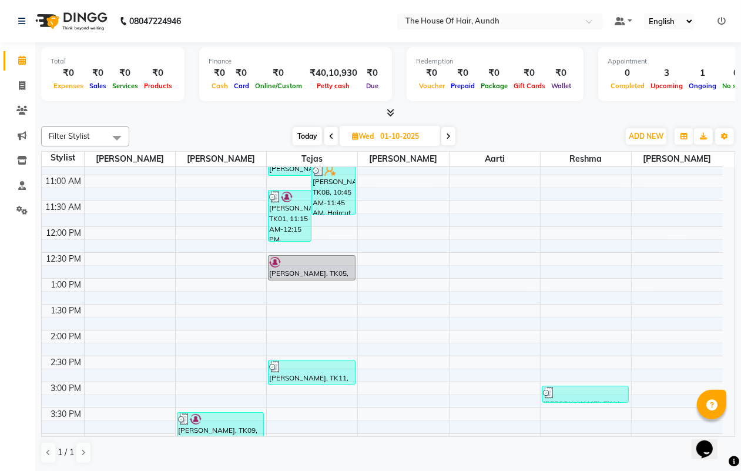
click at [303, 133] on span "Today" at bounding box center [307, 136] width 29 height 18
type input "02-10-2025"
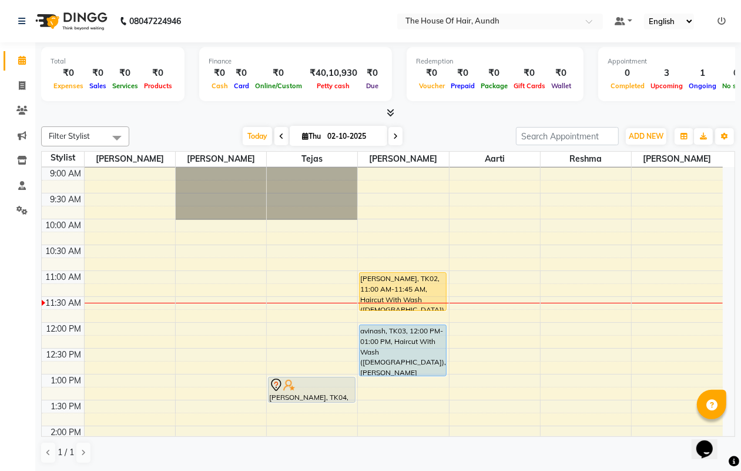
scroll to position [83, 0]
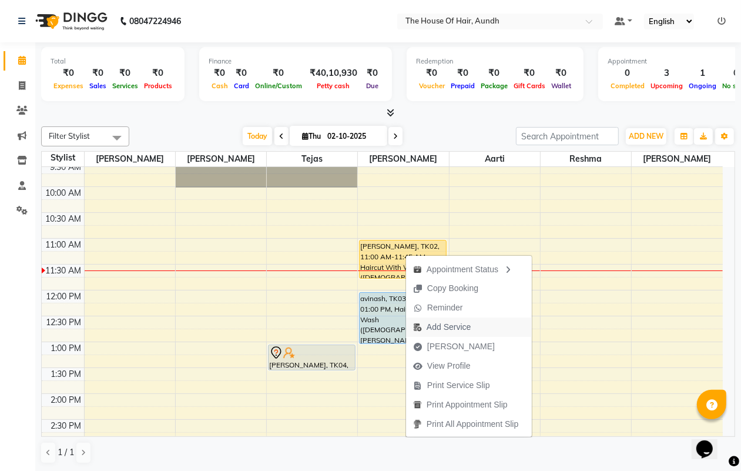
click at [481, 327] on button "Add Service" at bounding box center [469, 326] width 126 height 19
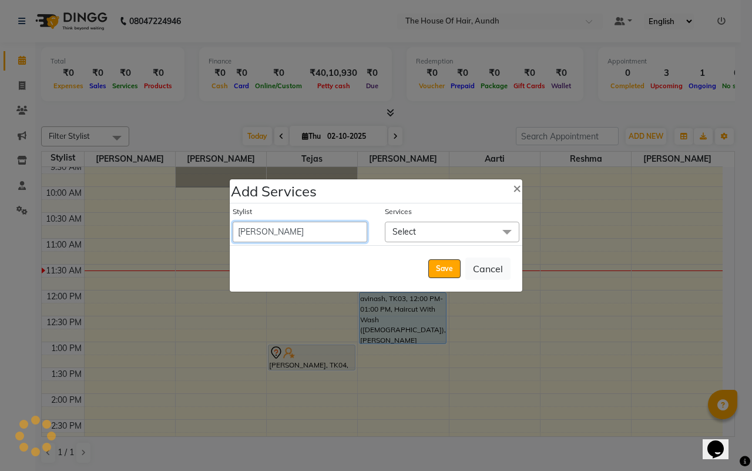
click at [316, 227] on select "Aarti [PERSON_NAME] [PERSON_NAME] [PERSON_NAME] [PERSON_NAME]" at bounding box center [300, 232] width 135 height 21
select select "26084"
click at [233, 222] on select "Aarti [PERSON_NAME] [PERSON_NAME] [PERSON_NAME] [PERSON_NAME]" at bounding box center [300, 232] width 135 height 21
select select "705"
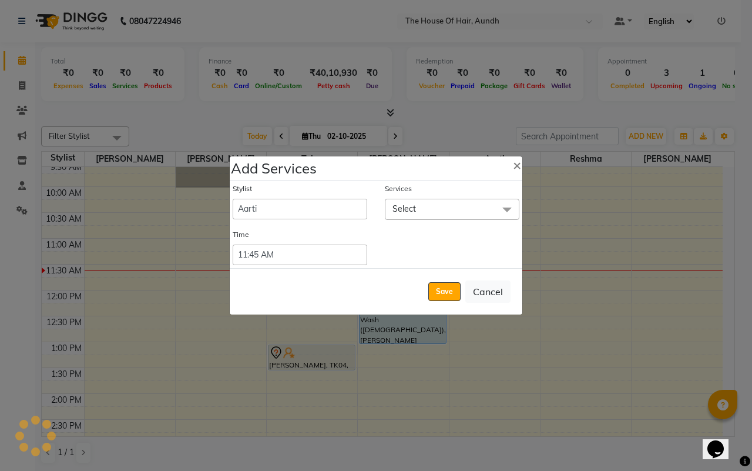
click at [449, 210] on span "Select" at bounding box center [452, 209] width 135 height 21
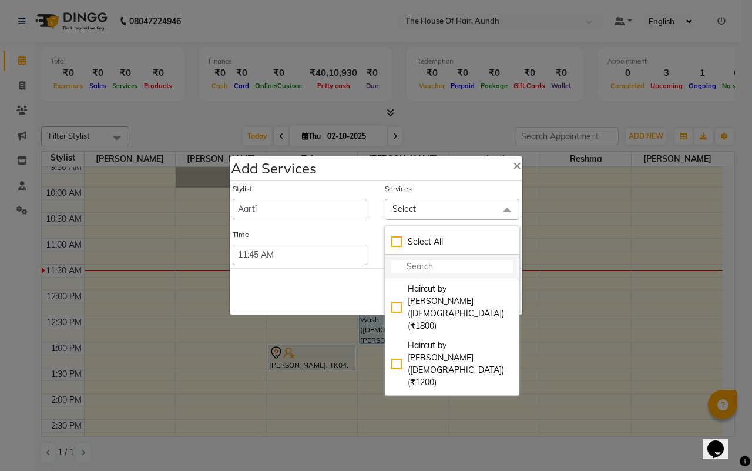
click at [422, 263] on input "multiselect-search" at bounding box center [452, 266] width 122 height 12
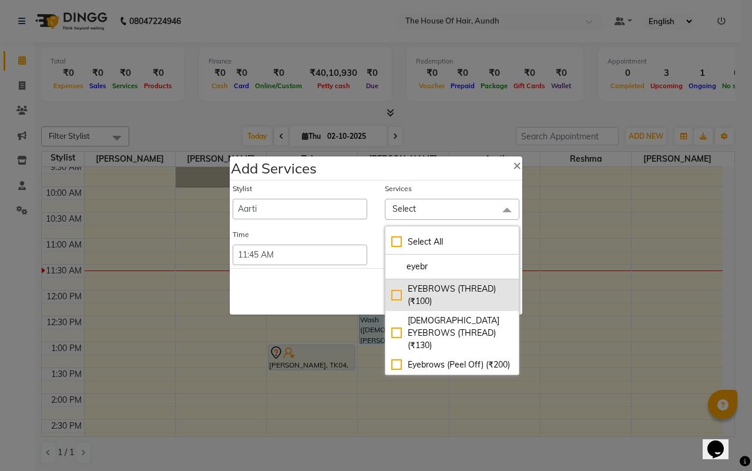
type input "eyebr"
click at [445, 298] on div "EYEBROWS (THREAD) (₹100)" at bounding box center [452, 295] width 122 height 25
checkbox input "true"
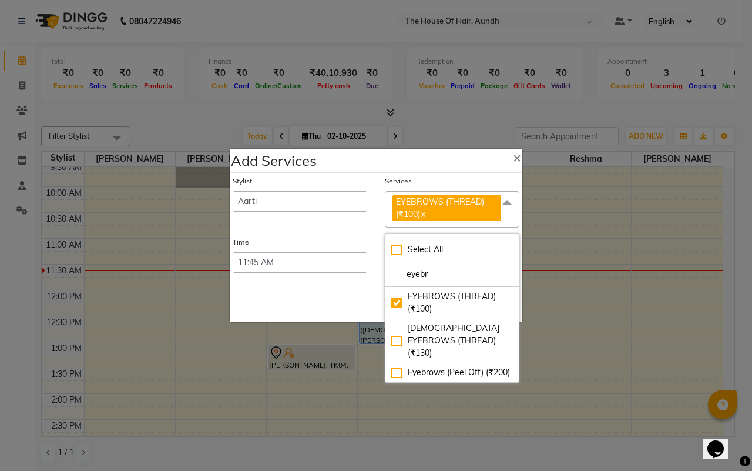
click at [286, 293] on div "Save Cancel" at bounding box center [376, 299] width 293 height 46
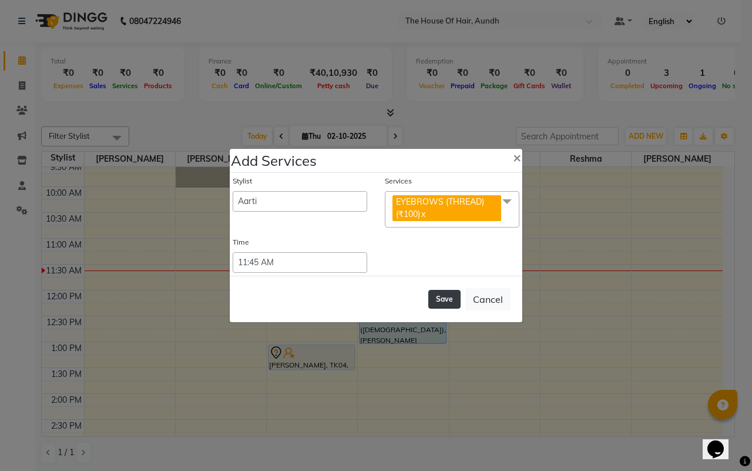
click at [438, 298] on button "Save" at bounding box center [444, 299] width 32 height 19
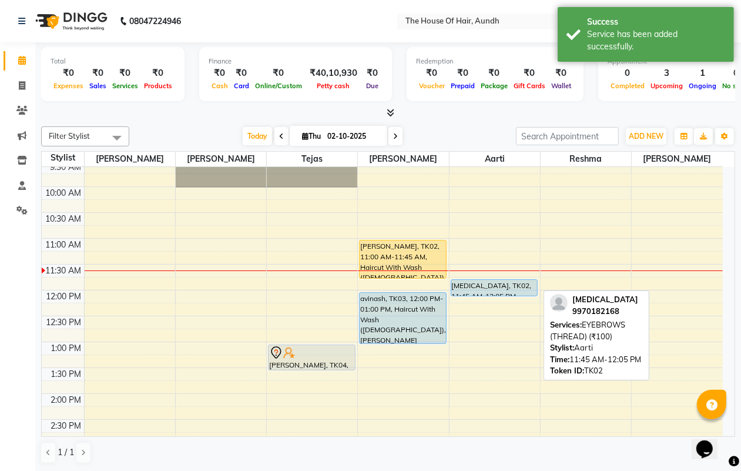
click at [491, 285] on div "[MEDICAL_DATA], TK02, 11:45 AM-12:05 PM, EYEBROWS (THREAD) (₹100)" at bounding box center [494, 288] width 86 height 16
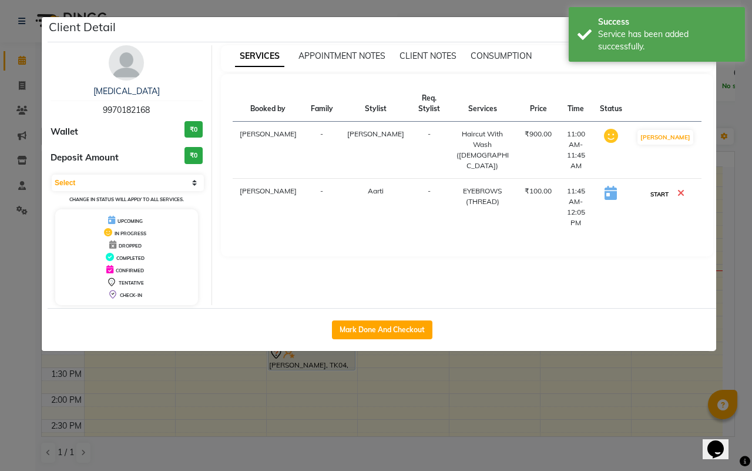
click at [665, 187] on button "START" at bounding box center [659, 194] width 24 height 15
select select "1"
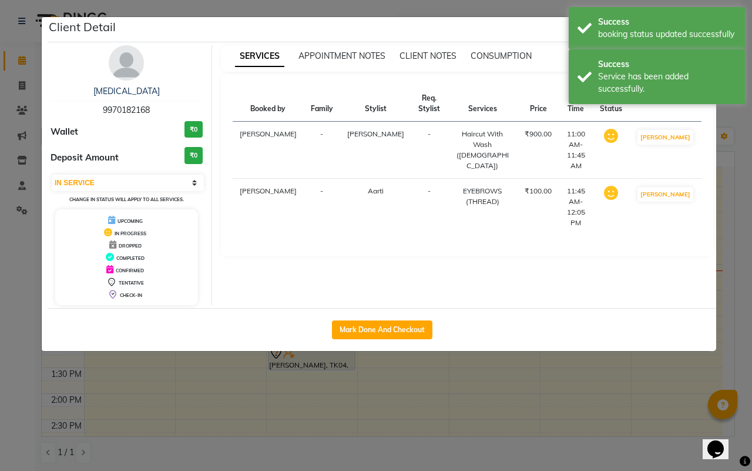
click at [576, 371] on ngb-modal-window "Client Detail [MEDICAL_DATA] 9970182168 Wallet ₹0 Deposit Amount ₹0 Select IN S…" at bounding box center [376, 235] width 752 height 471
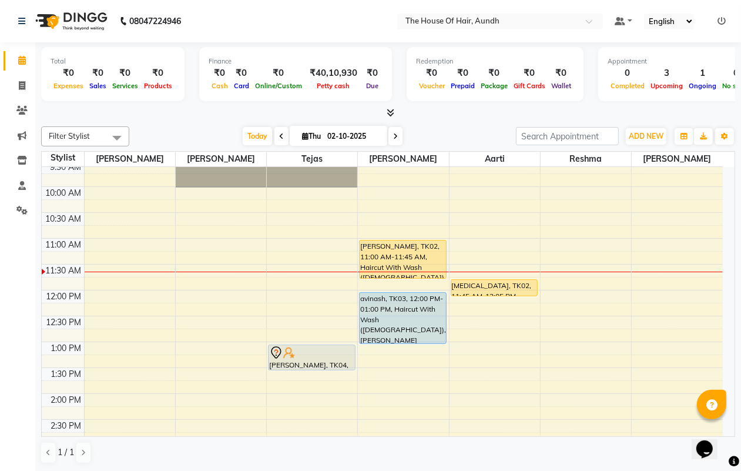
click at [282, 134] on span at bounding box center [281, 136] width 14 height 18
type input "01-10-2025"
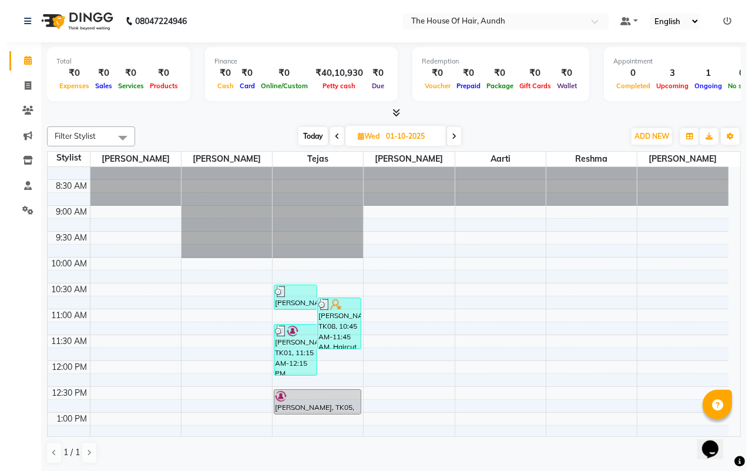
scroll to position [10, 0]
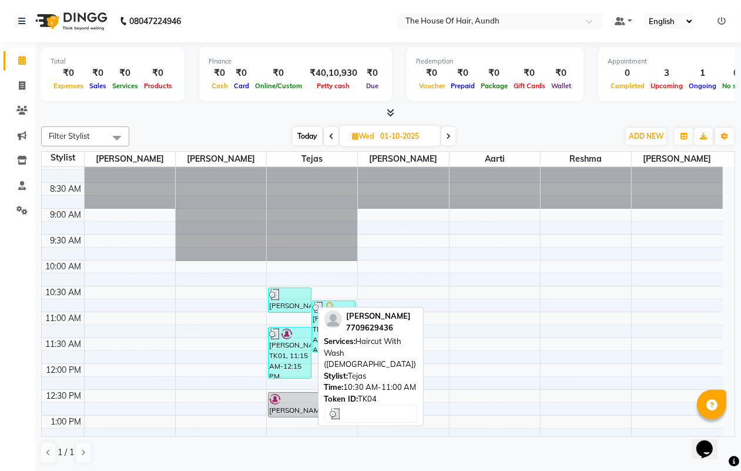
click at [284, 297] on div at bounding box center [289, 294] width 41 height 12
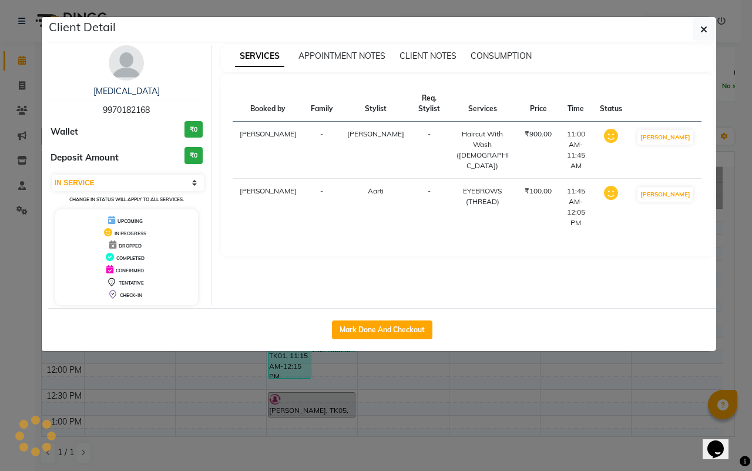
select select "3"
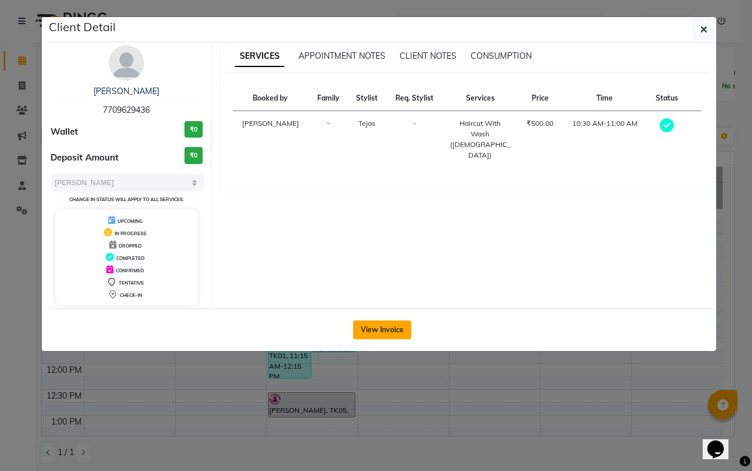
click at [387, 325] on button "View Invoice" at bounding box center [382, 329] width 58 height 19
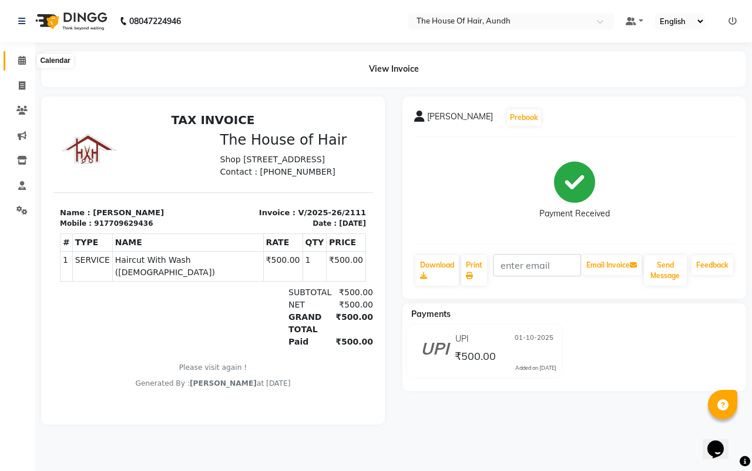
click at [21, 59] on icon at bounding box center [22, 60] width 8 height 9
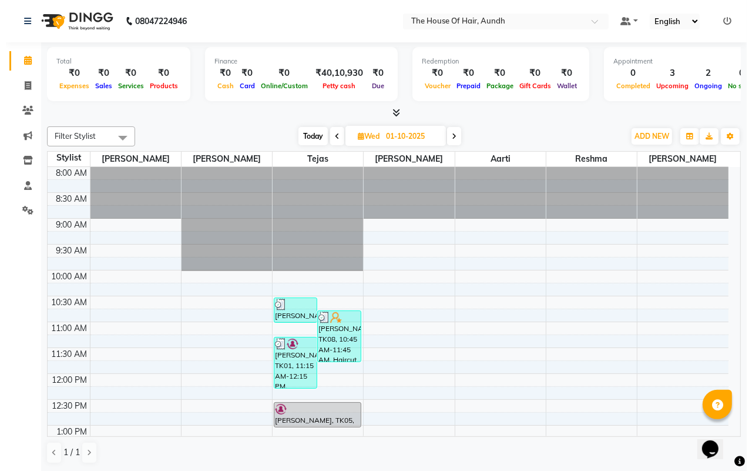
scroll to position [73, 0]
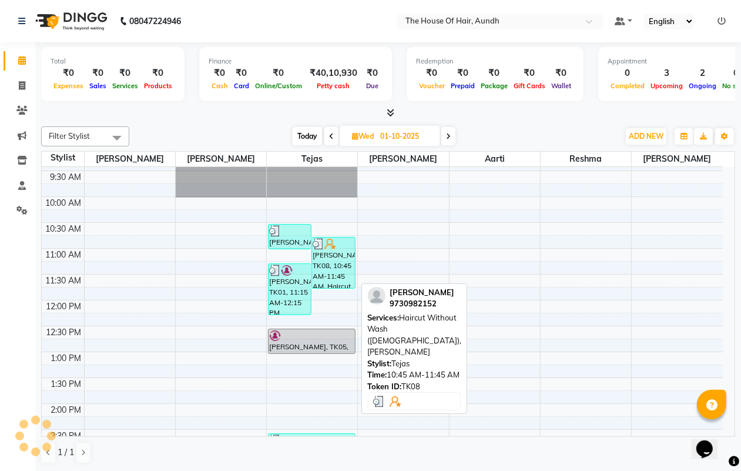
click at [344, 268] on div "[PERSON_NAME], TK08, 10:45 AM-11:45 AM, Haircut Without Wash ([DEMOGRAPHIC_DATA…" at bounding box center [333, 262] width 42 height 51
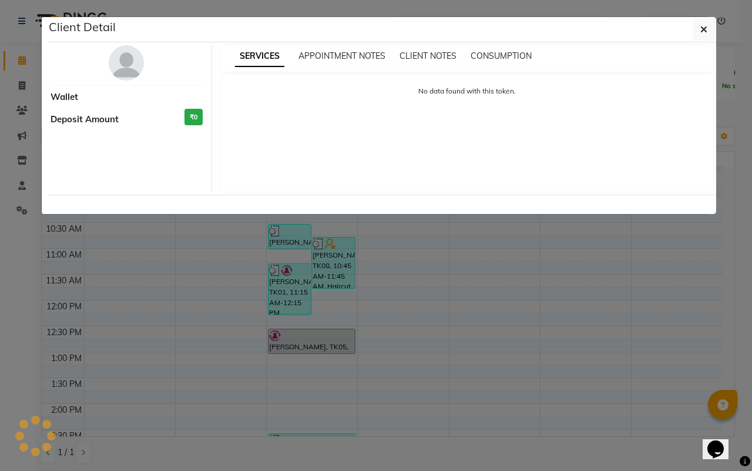
select select "3"
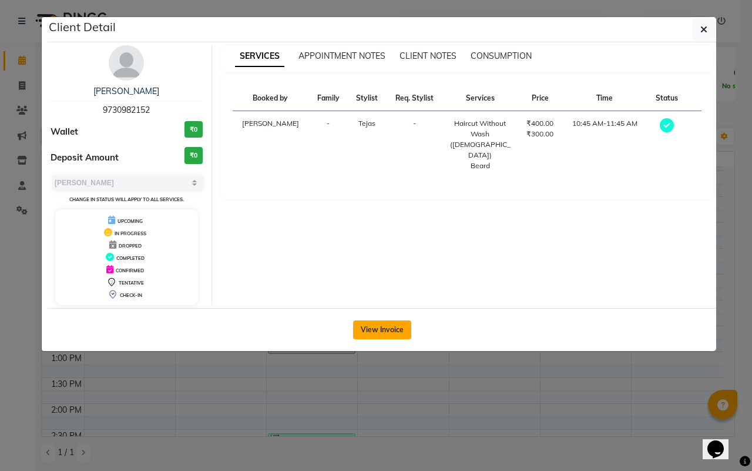
click at [388, 335] on button "View Invoice" at bounding box center [382, 329] width 58 height 19
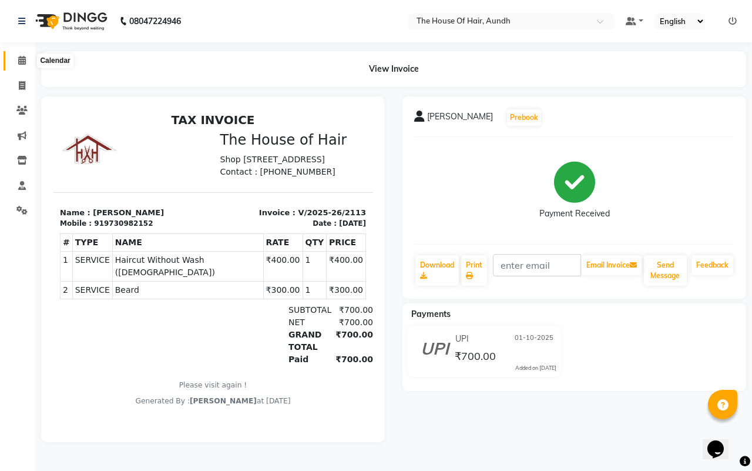
click at [22, 60] on icon at bounding box center [22, 60] width 8 height 9
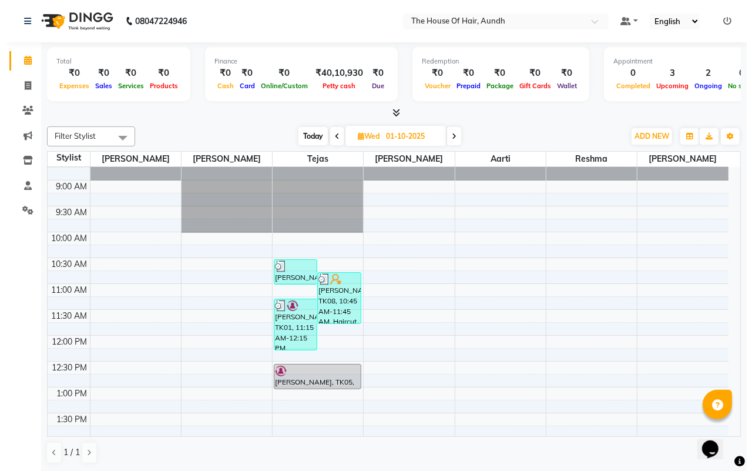
scroll to position [73, 0]
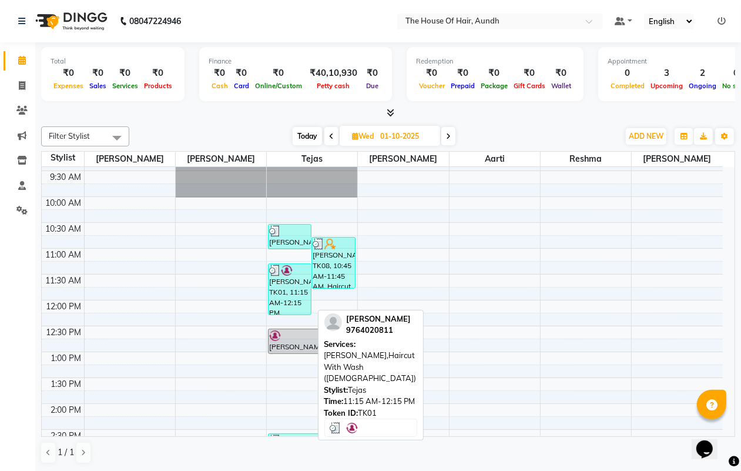
click at [282, 286] on div "[PERSON_NAME], TK01, 11:15 AM-12:15 PM, [PERSON_NAME],Haircut With Wash ([DEMOG…" at bounding box center [290, 289] width 42 height 51
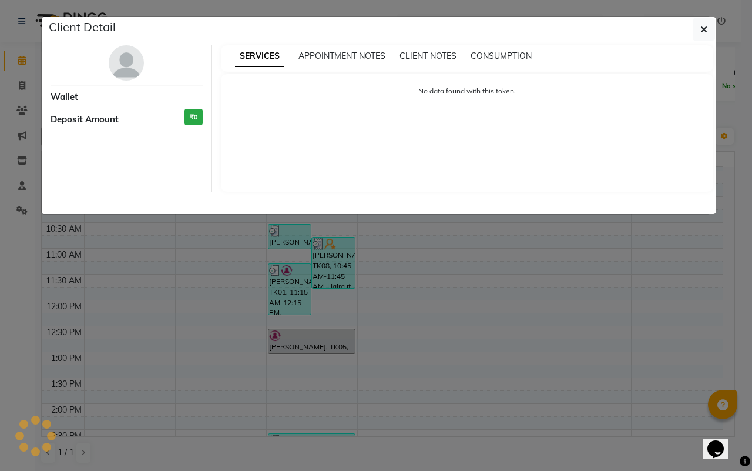
select select "3"
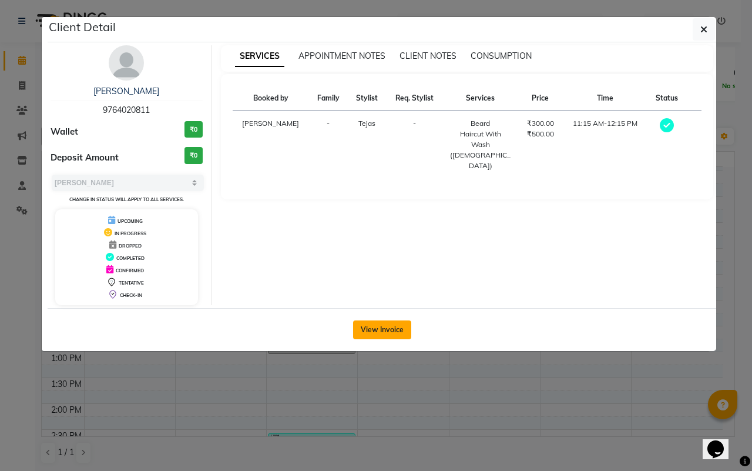
click at [392, 329] on button "View Invoice" at bounding box center [382, 329] width 58 height 19
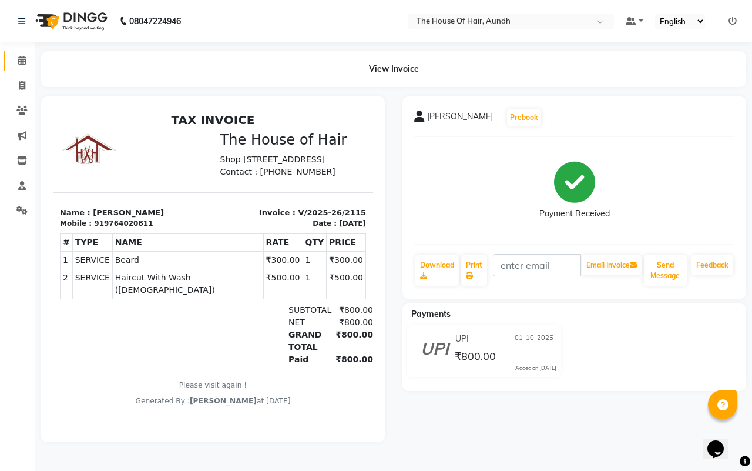
click at [19, 59] on icon at bounding box center [22, 60] width 8 height 9
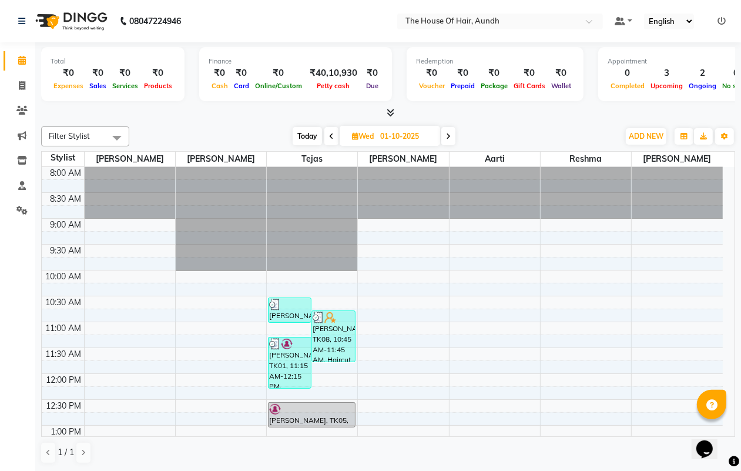
click at [307, 133] on span "Today" at bounding box center [307, 136] width 29 height 18
type input "02-10-2025"
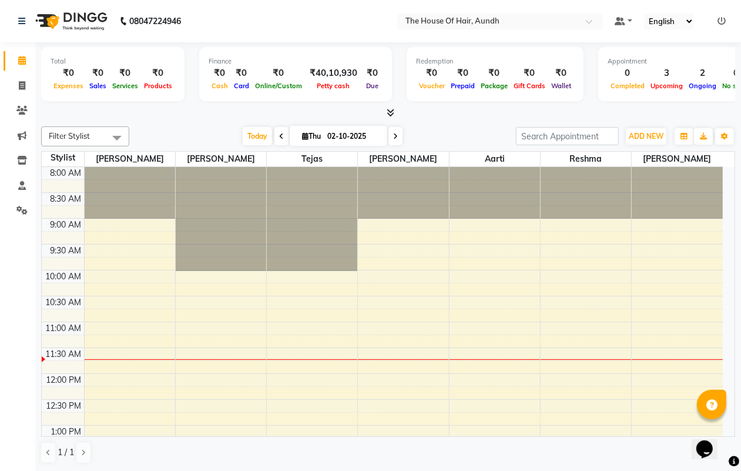
scroll to position [157, 0]
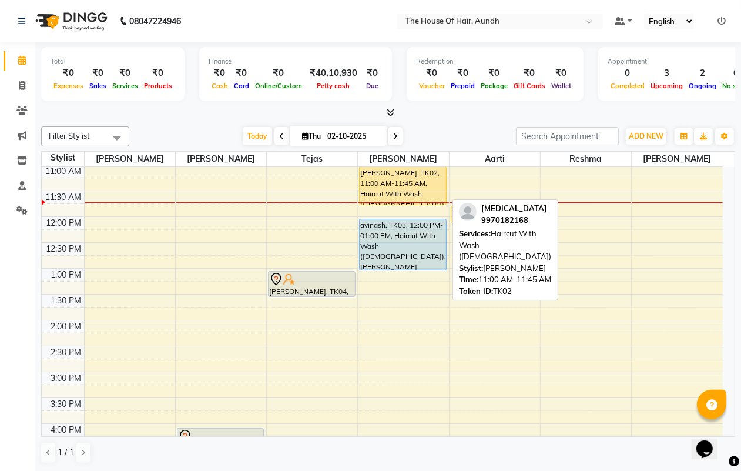
click at [411, 189] on div "[PERSON_NAME], TK02, 11:00 AM-11:45 AM, Haircut With Wash ([DEMOGRAPHIC_DATA])" at bounding box center [403, 186] width 86 height 38
select select "1"
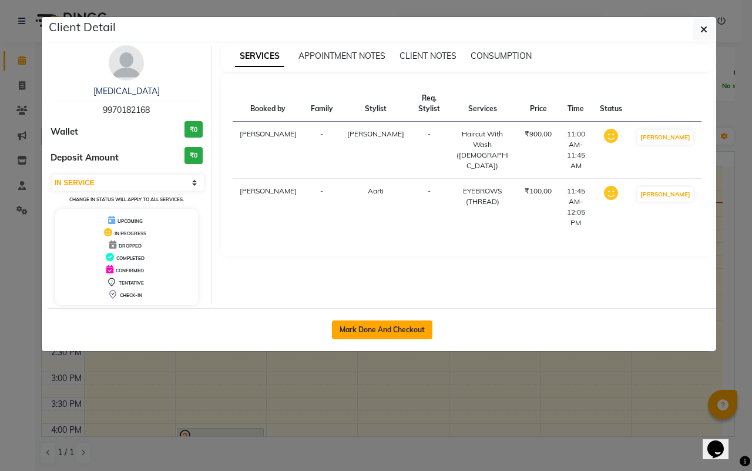
click at [392, 324] on button "Mark Done And Checkout" at bounding box center [382, 329] width 100 height 19
select select "service"
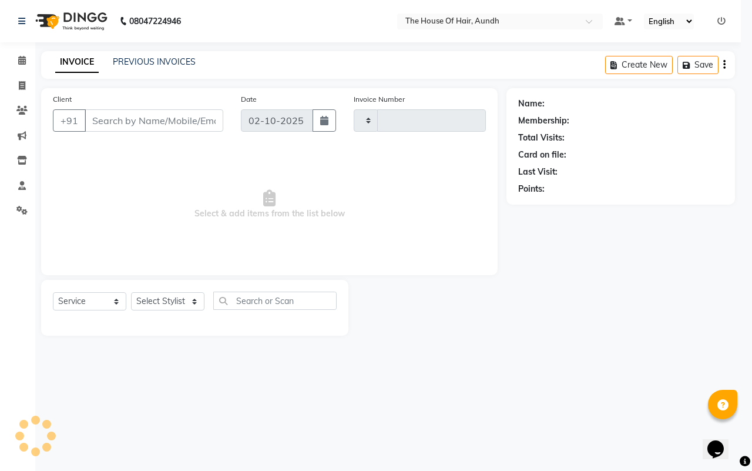
type input "2128"
select select "26"
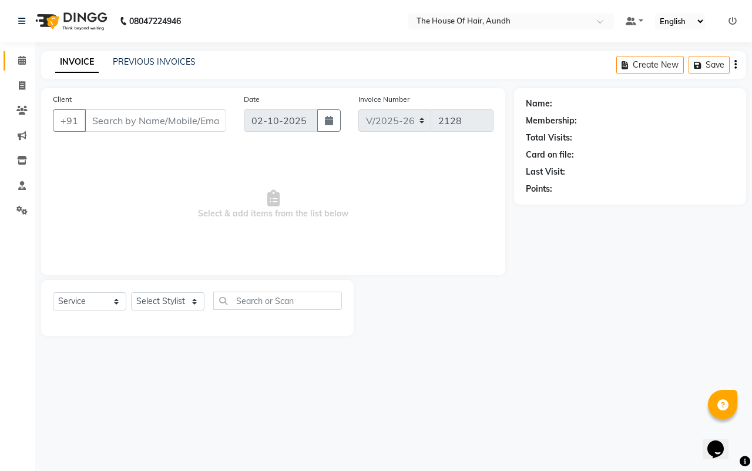
type input "9970182168"
select select "26084"
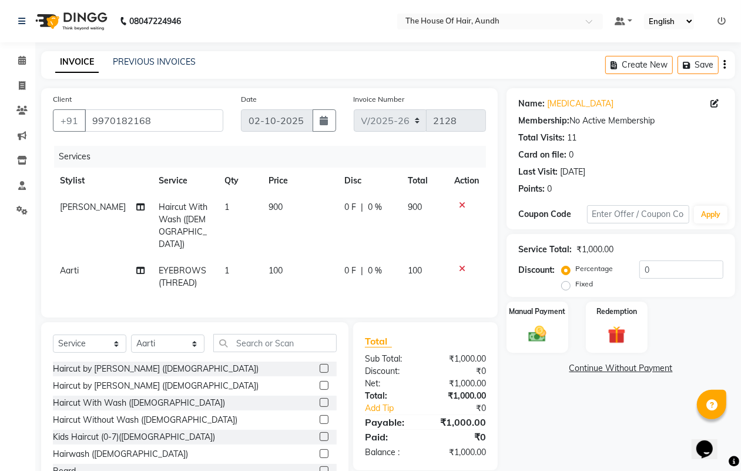
click at [189, 210] on span "Haircut With Wash ([DEMOGRAPHIC_DATA])" at bounding box center [183, 226] width 49 height 48
select select "32779"
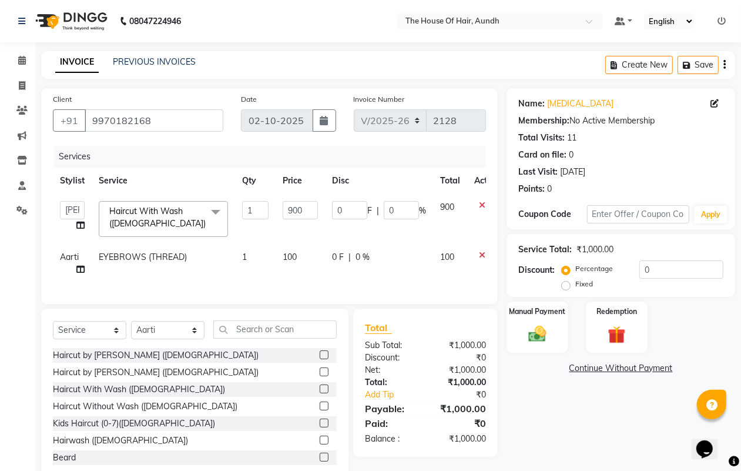
click at [187, 210] on span "Haircut With Wash ([DEMOGRAPHIC_DATA]) x" at bounding box center [160, 217] width 108 height 25
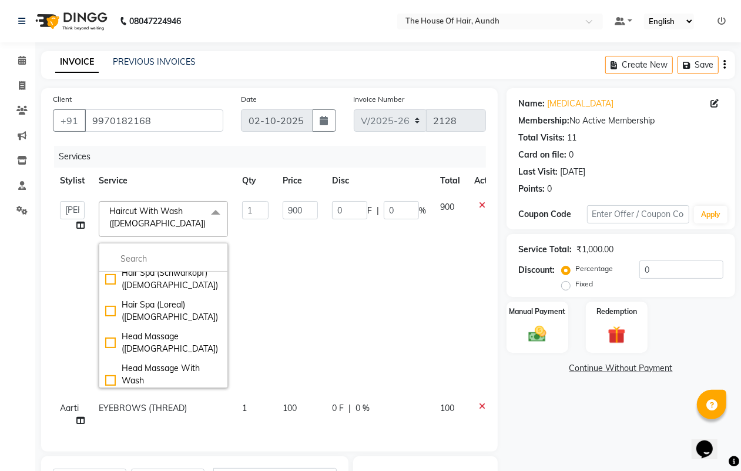
scroll to position [367, 0]
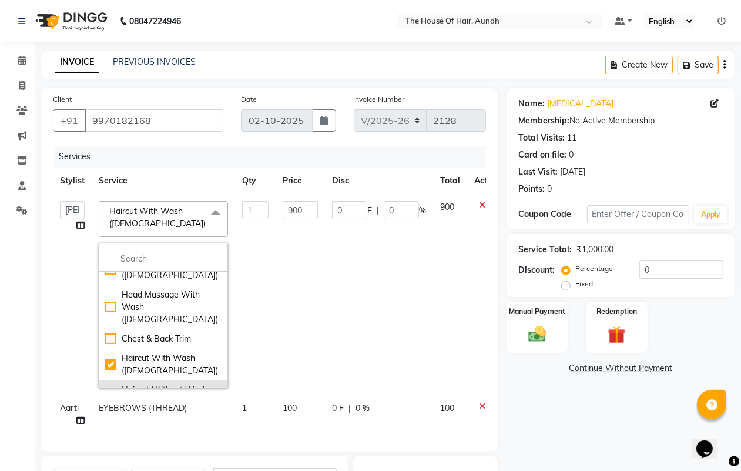
click at [168, 384] on div "Haircut Without Wash ([DEMOGRAPHIC_DATA])" at bounding box center [163, 396] width 116 height 25
checkbox input "false"
checkbox input "true"
type input "700"
click at [503, 285] on div "Client [PHONE_NUMBER] Date [DATE] Invoice Number V/2025 V/[PHONE_NUMBER] Servic…" at bounding box center [269, 358] width 474 height 541
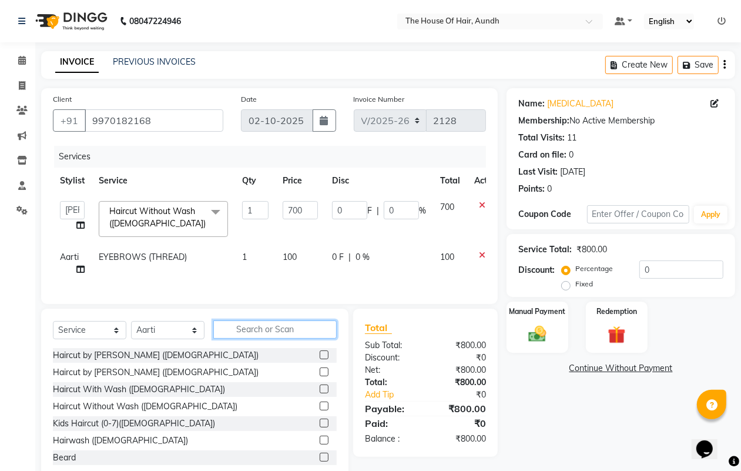
click at [242, 338] on input "text" at bounding box center [274, 329] width 123 height 18
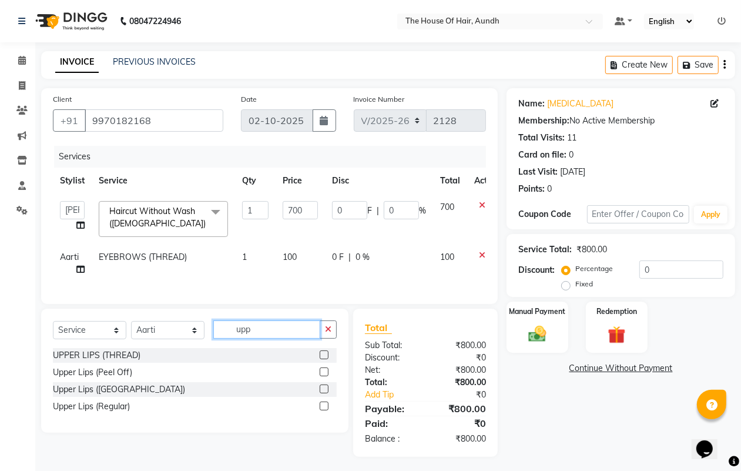
type input "upp"
click at [323, 359] on label at bounding box center [324, 354] width 9 height 9
click at [323, 359] on input "checkbox" at bounding box center [324, 355] width 8 height 8
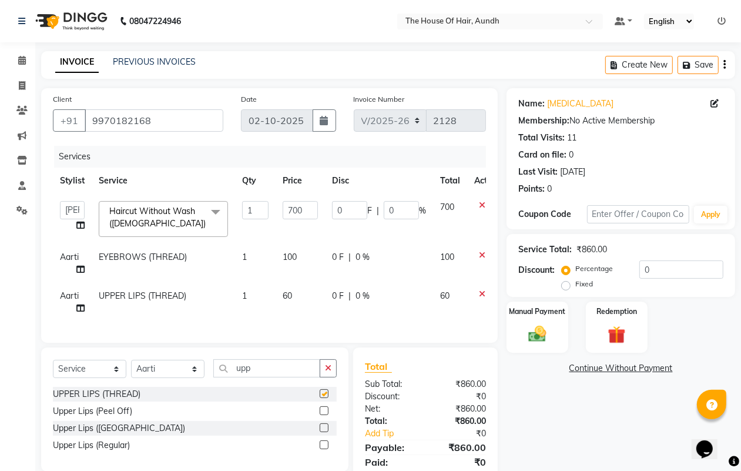
checkbox input "false"
click at [331, 372] on icon "button" at bounding box center [328, 368] width 6 height 8
type input "chin"
click at [320, 398] on label at bounding box center [324, 393] width 9 height 9
click at [320, 398] on input "checkbox" at bounding box center [324, 394] width 8 height 8
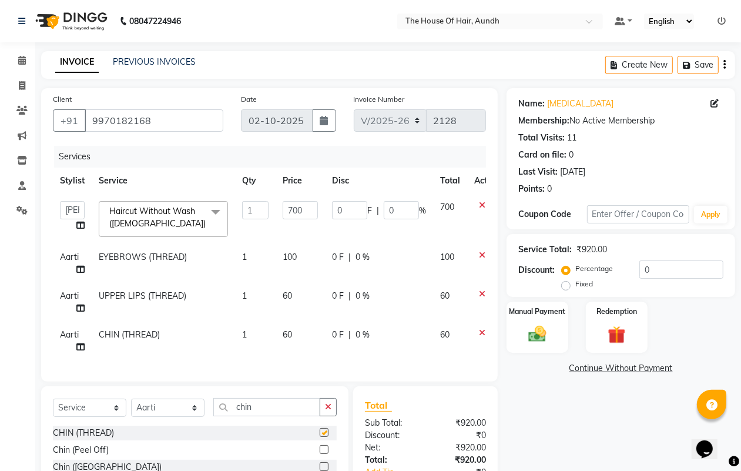
checkbox input "false"
click at [482, 330] on icon at bounding box center [482, 332] width 6 height 8
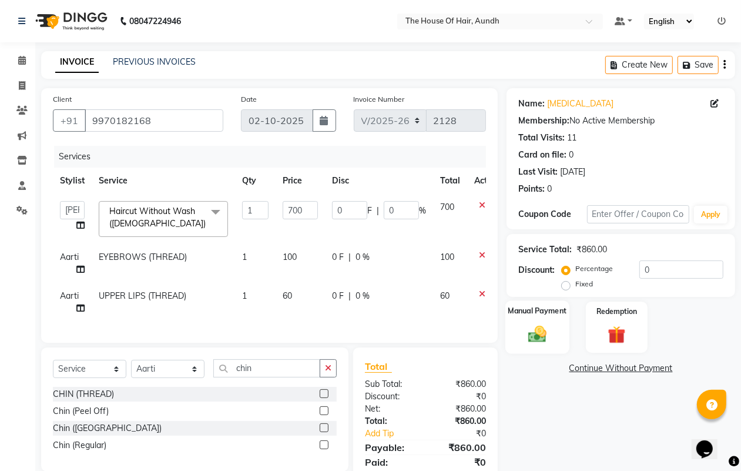
click at [548, 318] on div "Manual Payment" at bounding box center [537, 326] width 64 height 53
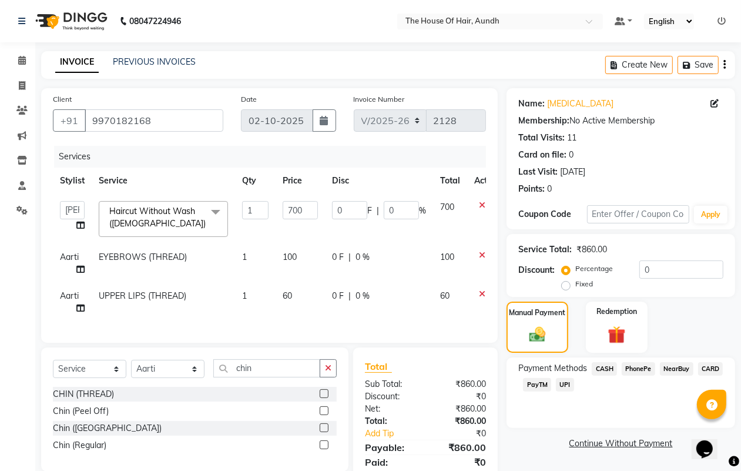
click at [707, 368] on span "CARD" at bounding box center [710, 369] width 25 height 14
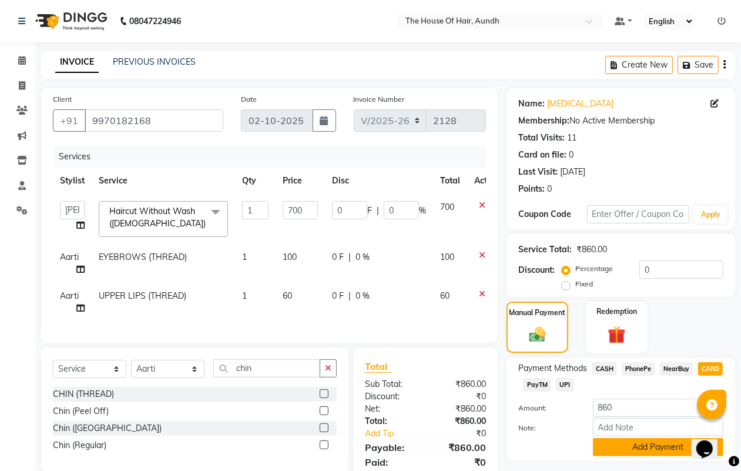
scroll to position [53, 0]
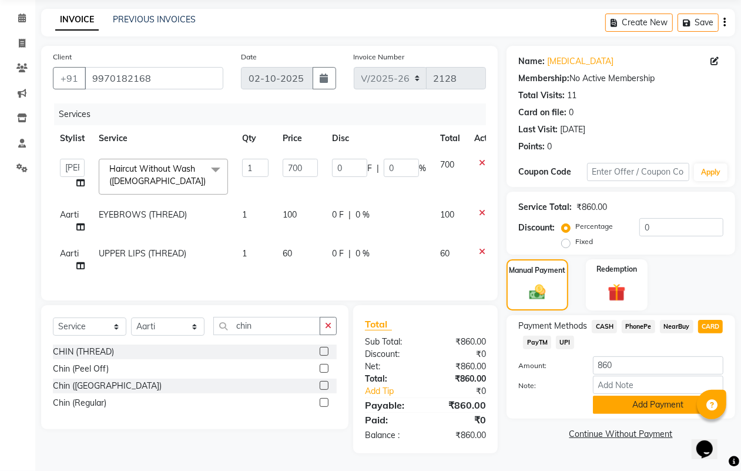
click at [638, 395] on button "Add Payment" at bounding box center [658, 404] width 130 height 18
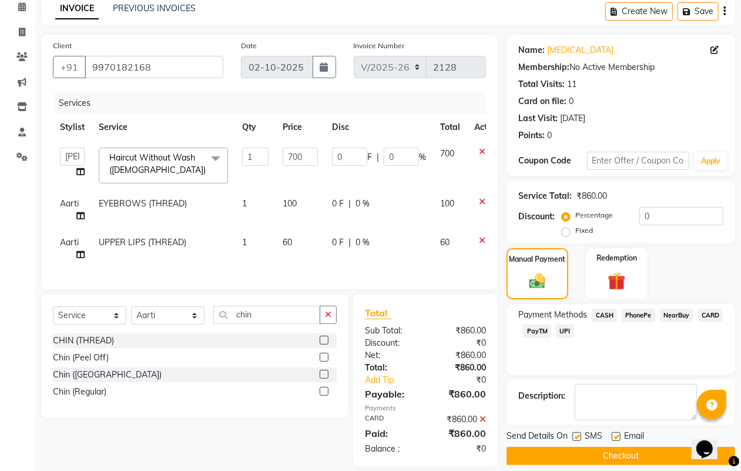
scroll to position [78, 0]
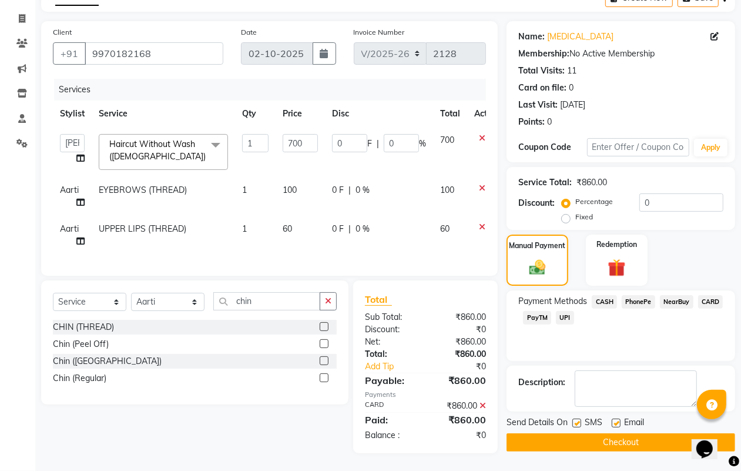
click at [600, 433] on button "Checkout" at bounding box center [620, 442] width 229 height 18
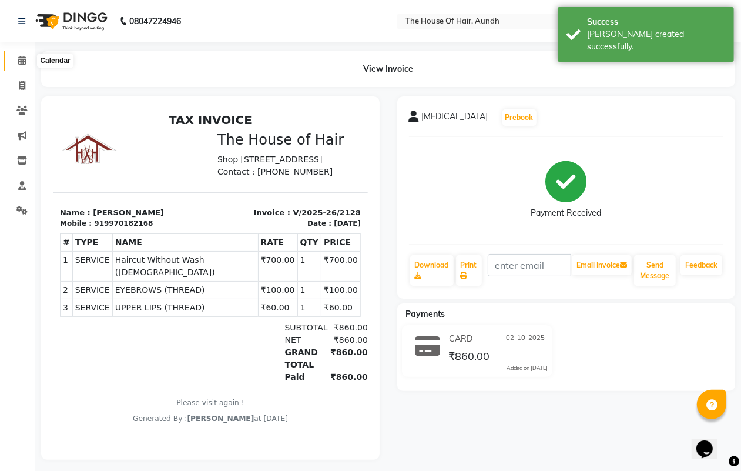
click at [19, 62] on icon at bounding box center [22, 60] width 8 height 9
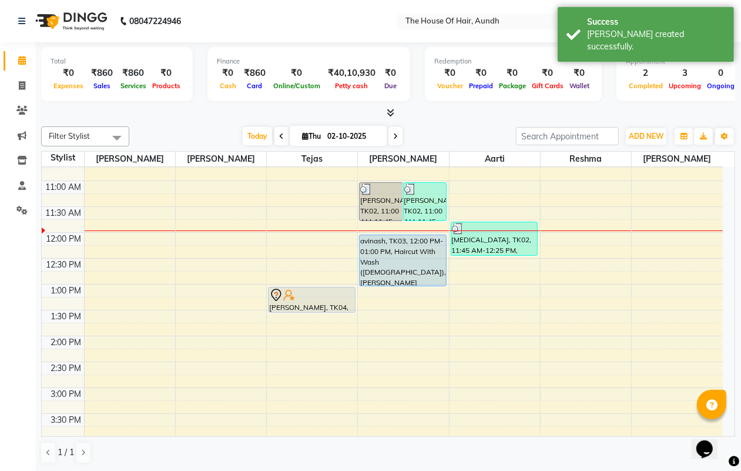
scroll to position [147, 0]
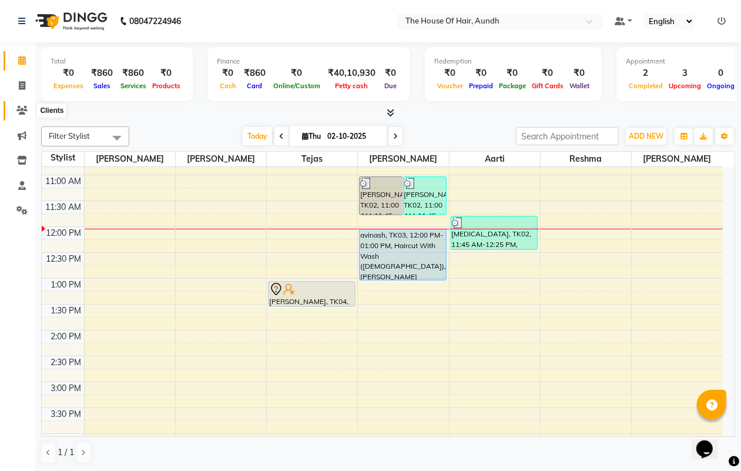
click at [19, 110] on icon at bounding box center [21, 110] width 11 height 9
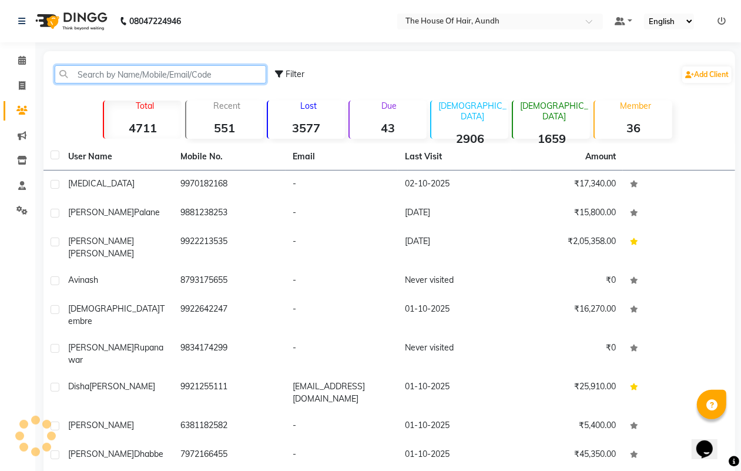
click at [102, 72] on input "text" at bounding box center [161, 74] width 212 height 18
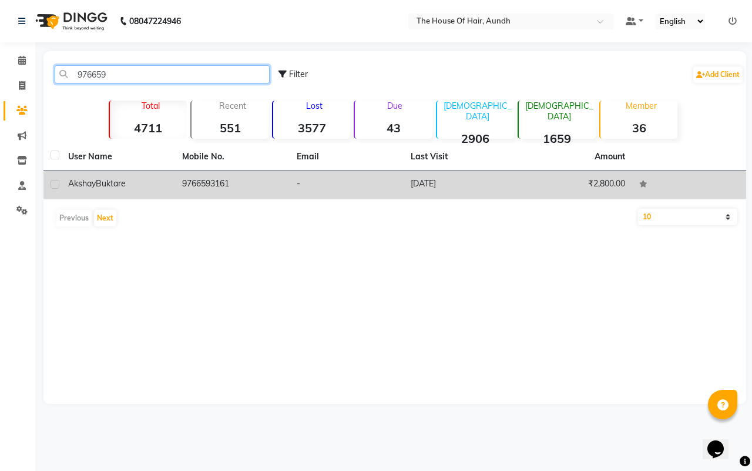
type input "976659"
click at [201, 186] on td "9766593161" at bounding box center [232, 184] width 114 height 29
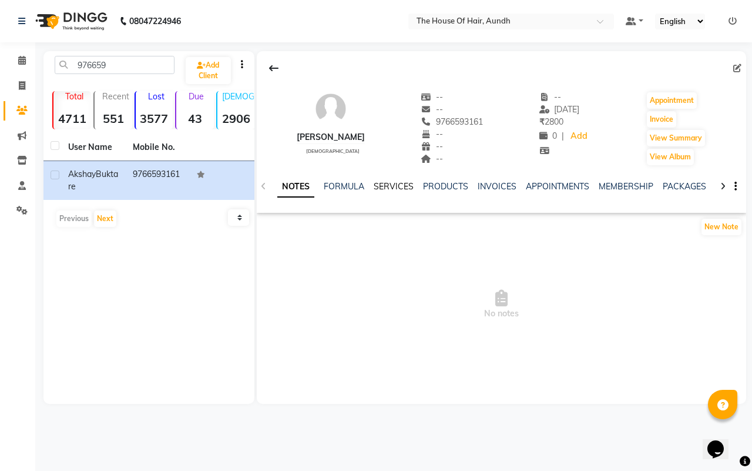
click at [394, 186] on link "SERVICES" at bounding box center [394, 186] width 40 height 11
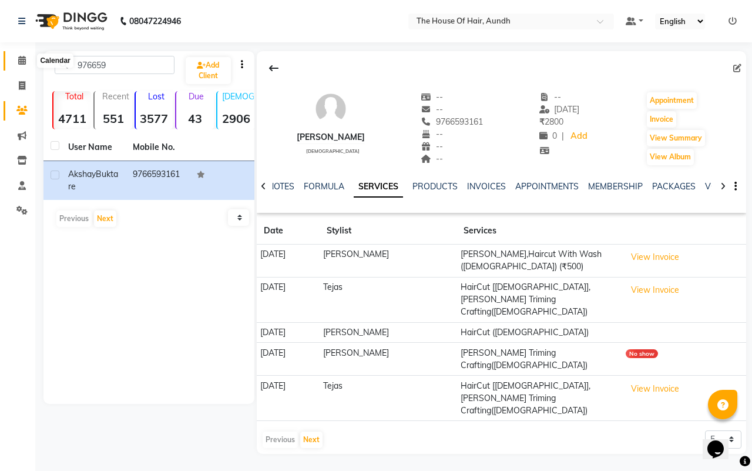
click at [19, 59] on icon at bounding box center [22, 60] width 8 height 9
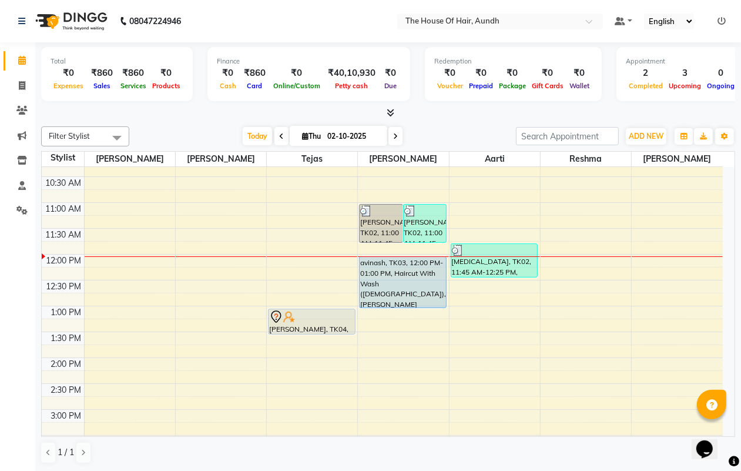
scroll to position [147, 0]
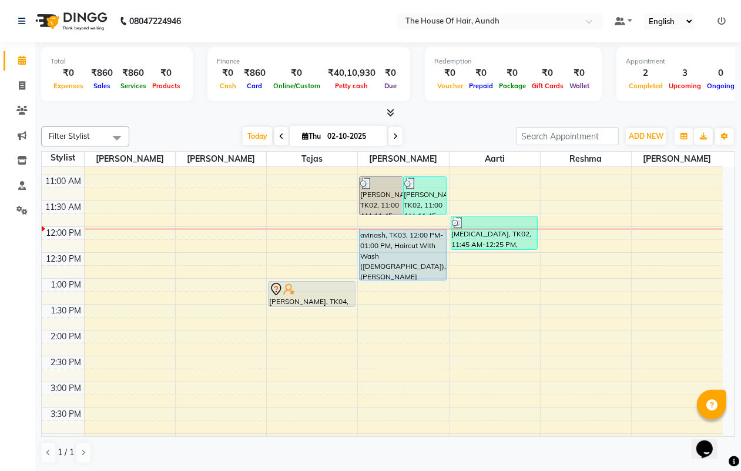
click at [383, 287] on div "8:00 AM 8:30 AM 9:00 AM 9:30 AM 10:00 AM 10:30 AM 11:00 AM 11:30 AM 12:00 PM 12…" at bounding box center [382, 381] width 681 height 723
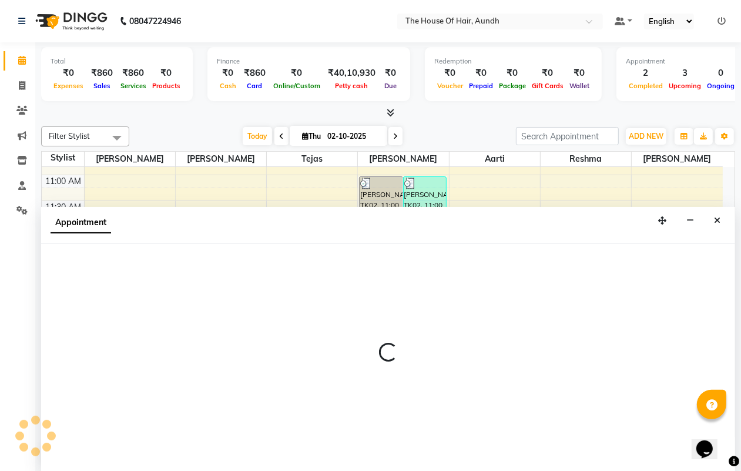
select select "32779"
select select "tentative"
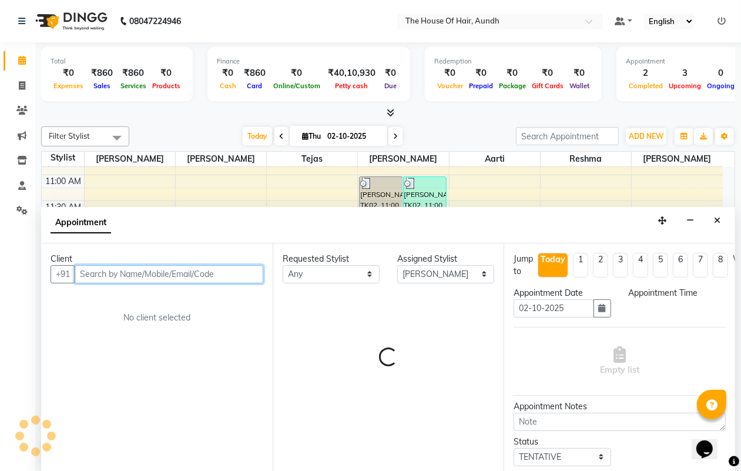
scroll to position [1, 0]
select select "780"
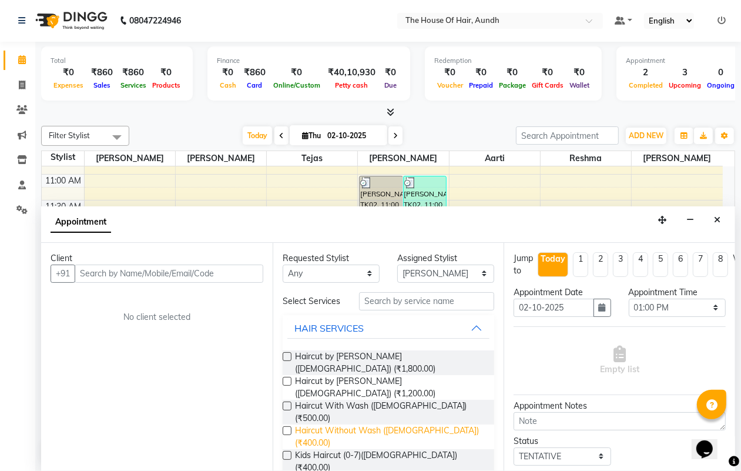
click at [385, 424] on span "Haircut Without Wash ([DEMOGRAPHIC_DATA]) (₹400.00)" at bounding box center [390, 436] width 190 height 25
checkbox input "false"
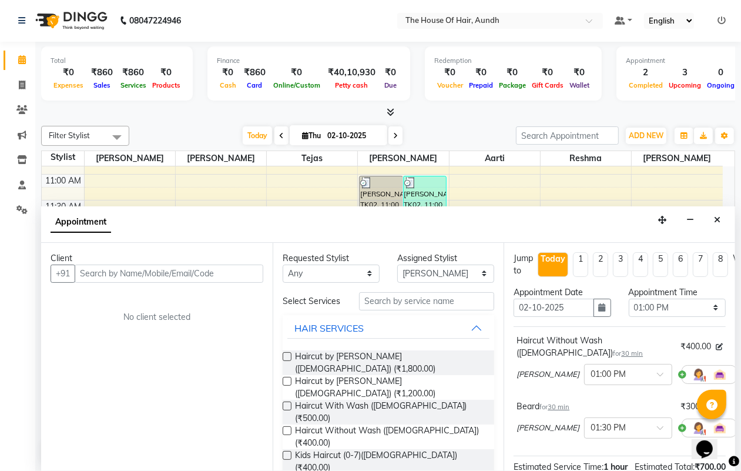
checkbox input "false"
click at [183, 270] on input "text" at bounding box center [169, 273] width 189 height 18
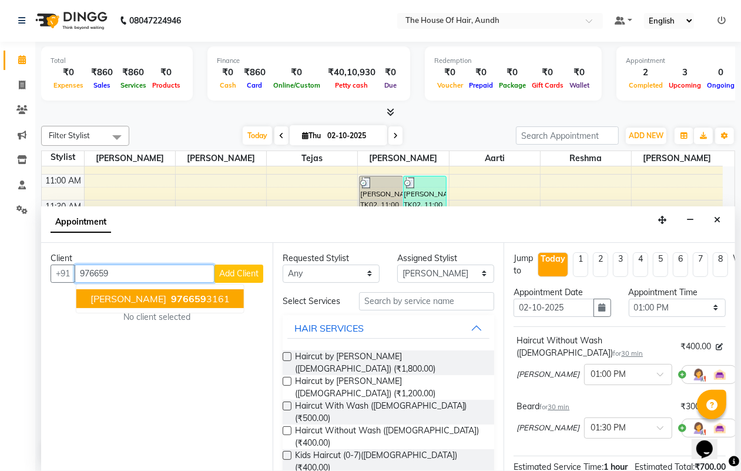
click at [189, 294] on span "976659" at bounding box center [188, 299] width 35 height 12
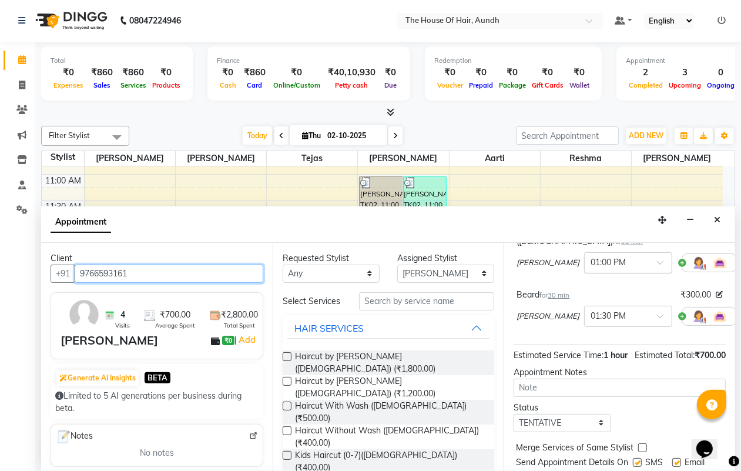
scroll to position [147, 0]
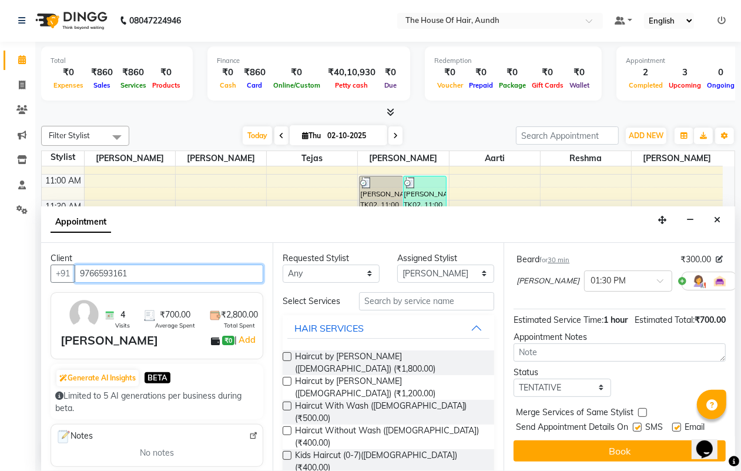
type input "9766593161"
click at [582, 387] on select "Select TENTATIVE CONFIRM CHECK-IN UPCOMING" at bounding box center [562, 387] width 97 height 18
select select "upcoming"
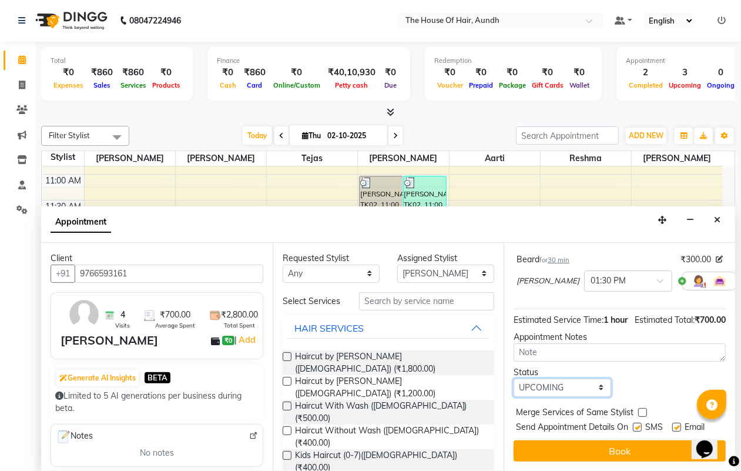
click at [514, 379] on select "Select TENTATIVE CONFIRM CHECK-IN UPCOMING" at bounding box center [562, 387] width 97 height 18
drag, startPoint x: 642, startPoint y: 391, endPoint x: 641, endPoint y: 398, distance: 7.1
click at [641, 408] on label at bounding box center [642, 412] width 9 height 9
click at [641, 410] on input "checkbox" at bounding box center [642, 414] width 8 height 8
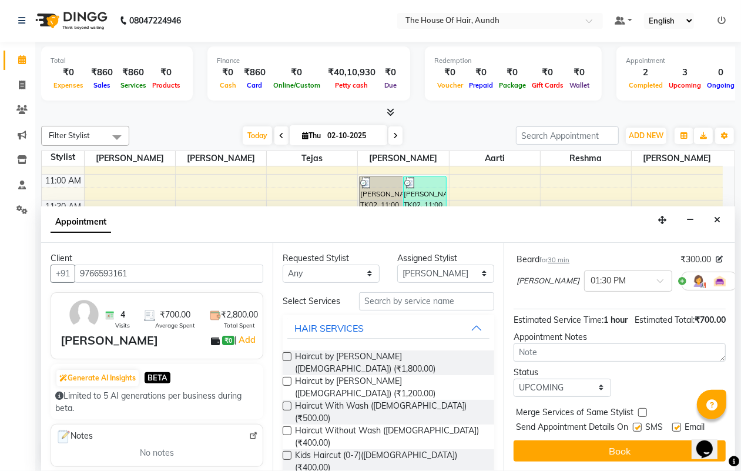
checkbox input "true"
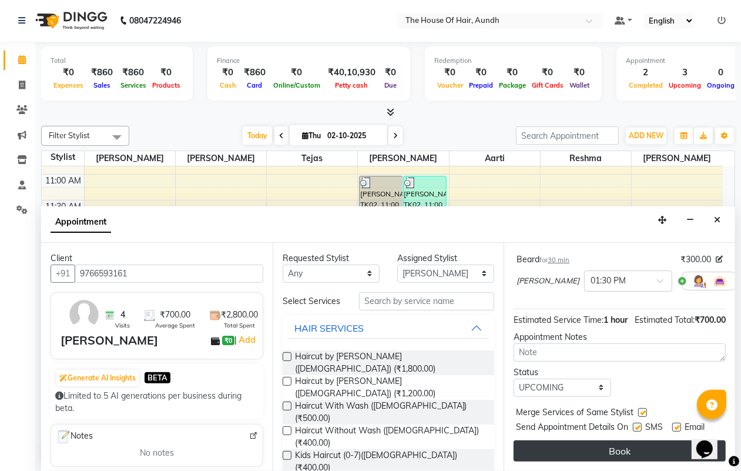
click at [653, 444] on button "Book" at bounding box center [620, 450] width 212 height 21
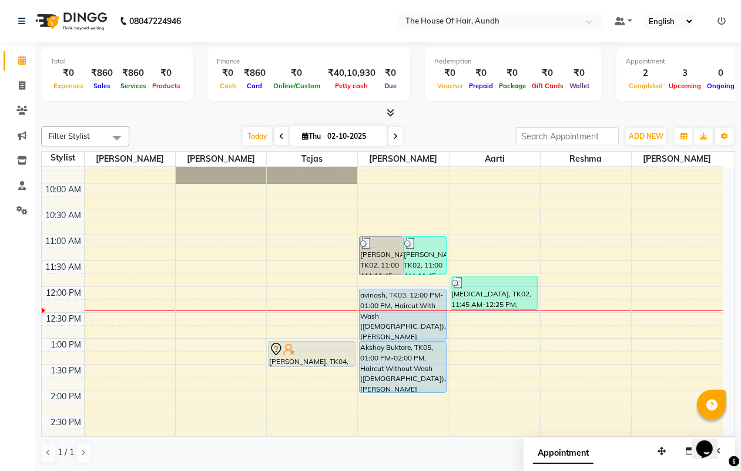
scroll to position [73, 0]
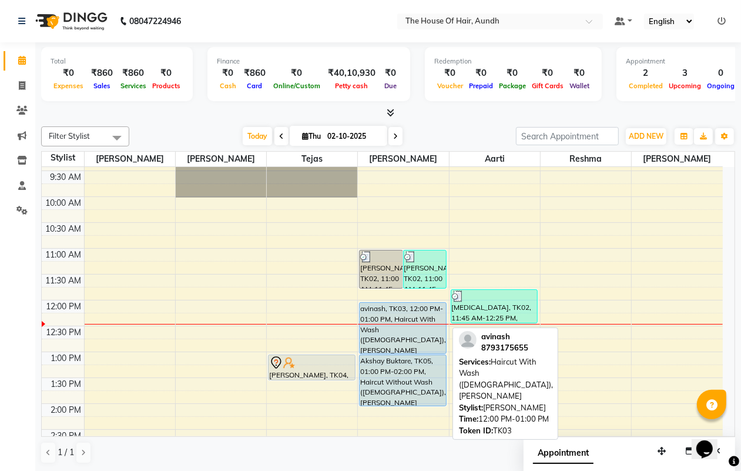
click at [401, 308] on div "avinash, TK03, 12:00 PM-01:00 PM, Haircut With Wash ([DEMOGRAPHIC_DATA]),[PERSO…" at bounding box center [403, 328] width 86 height 51
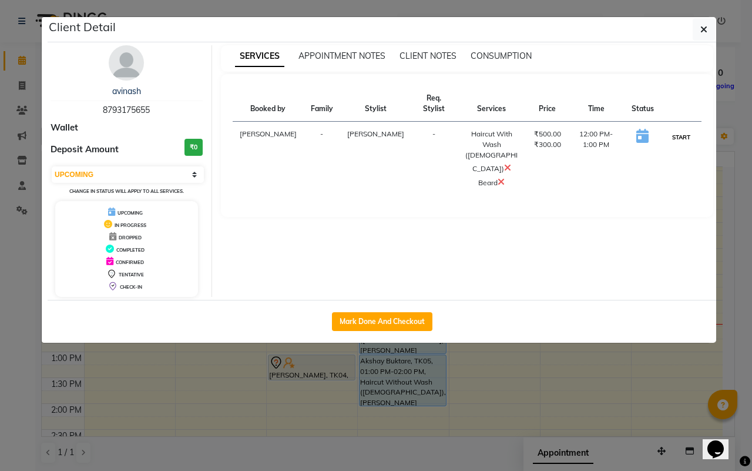
click at [674, 130] on button "START" at bounding box center [681, 137] width 24 height 15
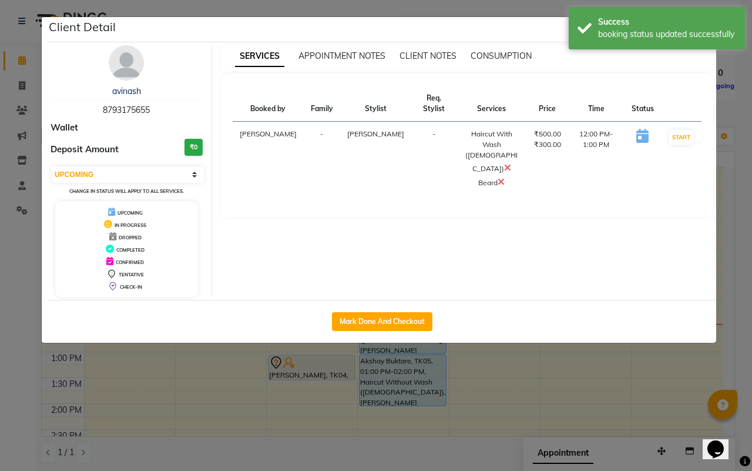
select select "1"
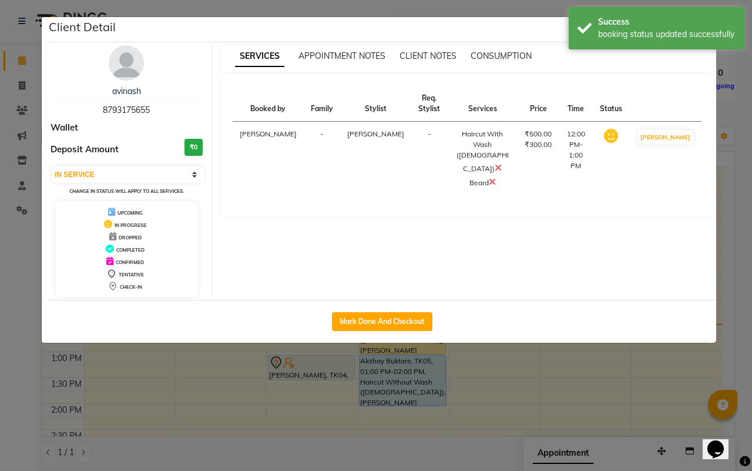
click at [559, 403] on ngb-modal-window "Client Detail avinash 8793175655 Wallet Deposit Amount ₹0 Select IN SERVICE CON…" at bounding box center [376, 235] width 752 height 471
